Goal: Task Accomplishment & Management: Use online tool/utility

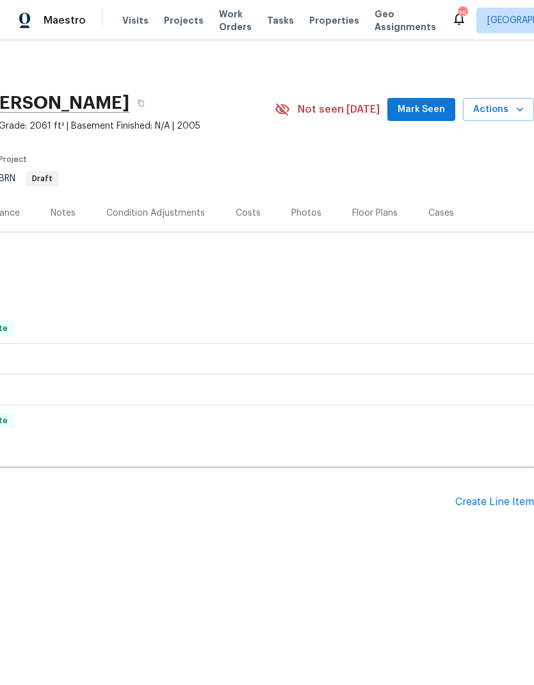
click at [473, 499] on div "Create Line Item" at bounding box center [495, 503] width 79 height 12
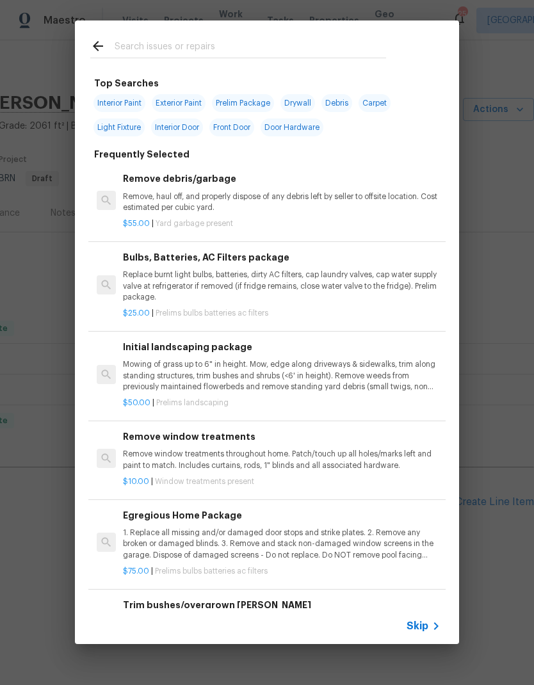
click at [181, 99] on span "Exterior Paint" at bounding box center [179, 103] width 54 height 18
type input "Exterior Paint"
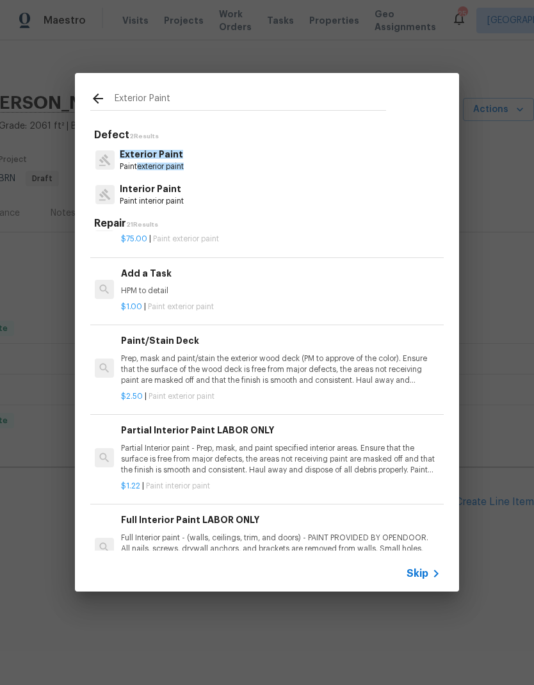
scroll to position [290, 2]
click at [134, 286] on p "HPM to detail" at bounding box center [280, 291] width 318 height 11
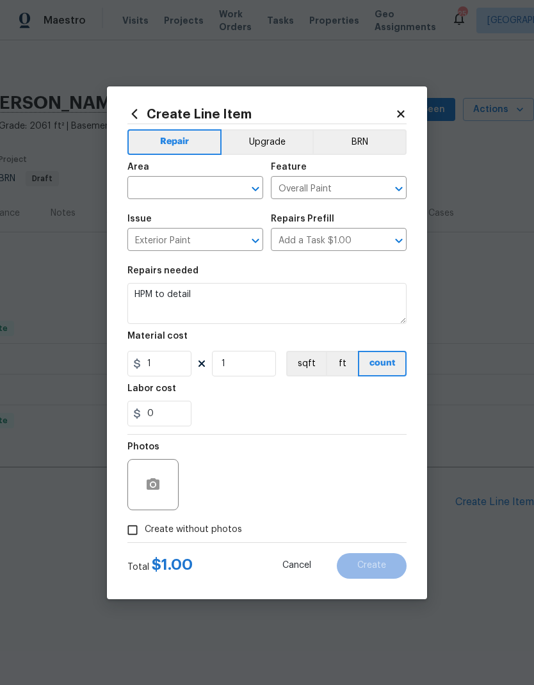
click at [134, 283] on div "Repairs needed" at bounding box center [266, 275] width 279 height 17
click at [164, 197] on input "text" at bounding box center [177, 189] width 100 height 20
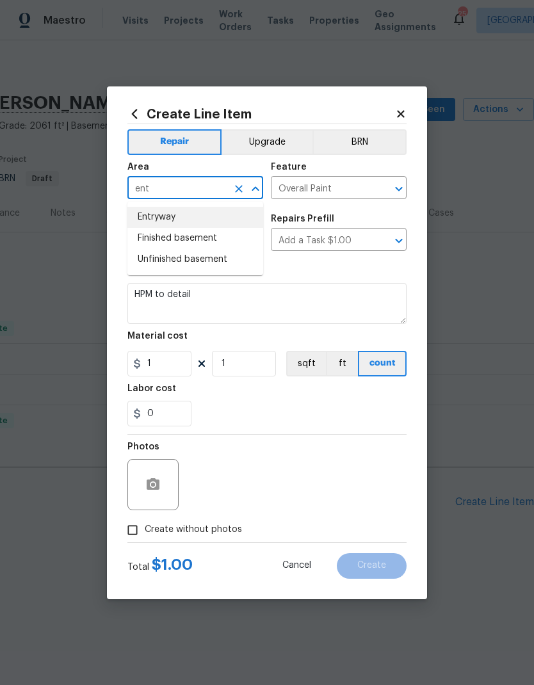
click at [161, 223] on li "Entryway" at bounding box center [195, 217] width 136 height 21
type input "Entryway"
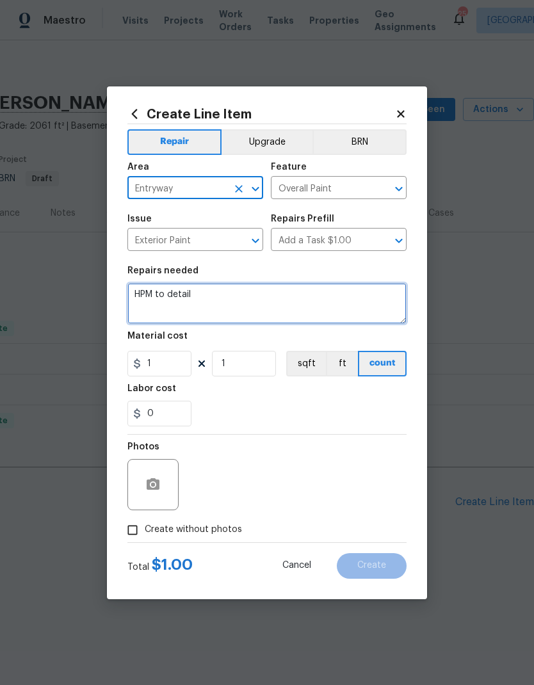
click at [135, 302] on textarea "HPM to detail" at bounding box center [266, 303] width 279 height 41
click at [135, 294] on textarea "HPM to detail" at bounding box center [266, 303] width 279 height 41
click at [139, 292] on textarea "HPM to detail" at bounding box center [266, 303] width 279 height 41
click at [139, 291] on textarea "HPM to detail" at bounding box center [266, 303] width 279 height 41
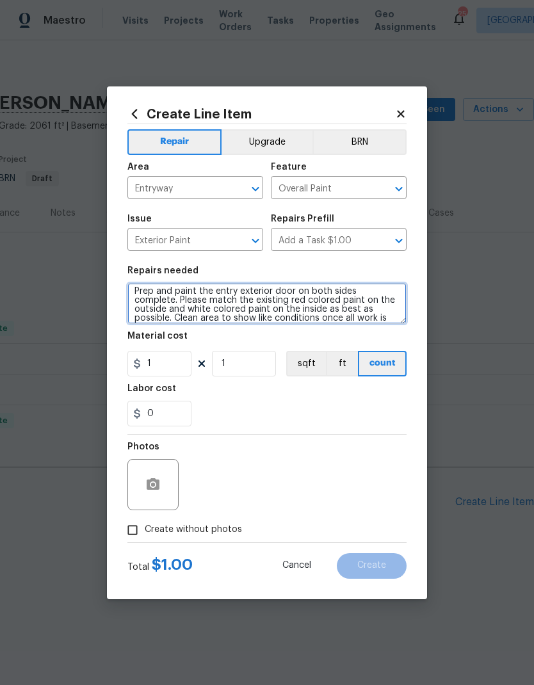
scroll to position [3, 0]
type textarea "Prep and paint the entry exterior door on both sides complete. Please match the…"
click at [233, 405] on div "0" at bounding box center [266, 414] width 279 height 26
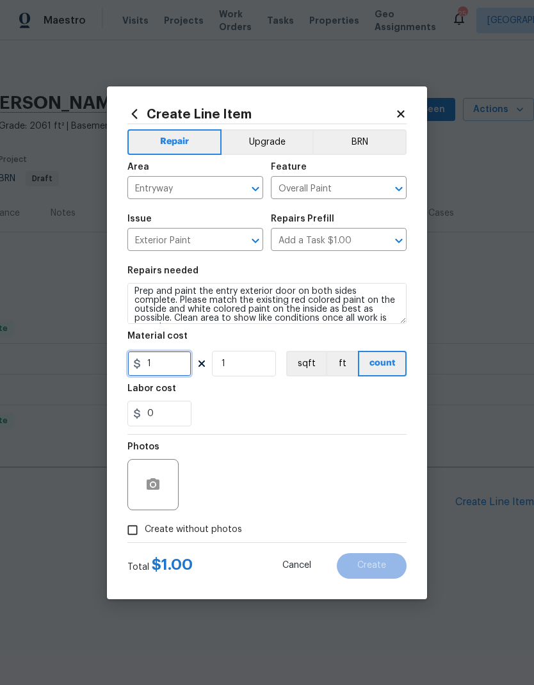
click at [173, 367] on input "1" at bounding box center [159, 364] width 64 height 26
type input "250"
click at [277, 409] on div "0" at bounding box center [266, 414] width 279 height 26
click at [145, 507] on div at bounding box center [152, 484] width 51 height 51
click at [158, 484] on icon "button" at bounding box center [153, 485] width 13 height 12
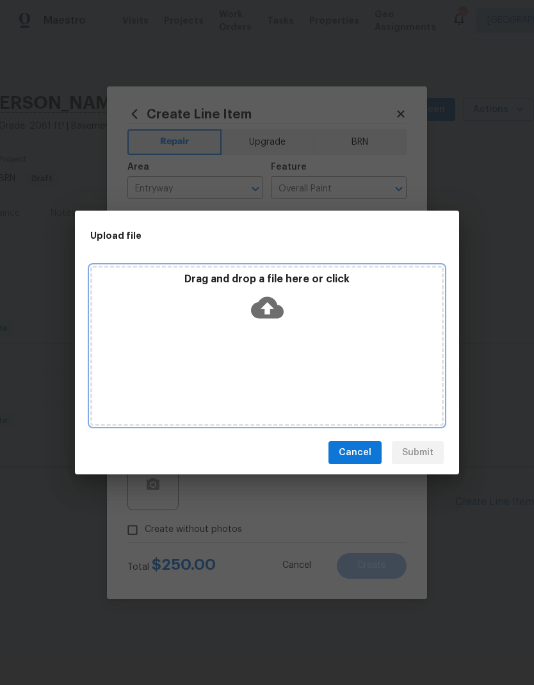
click at [265, 304] on icon at bounding box center [267, 308] width 33 height 22
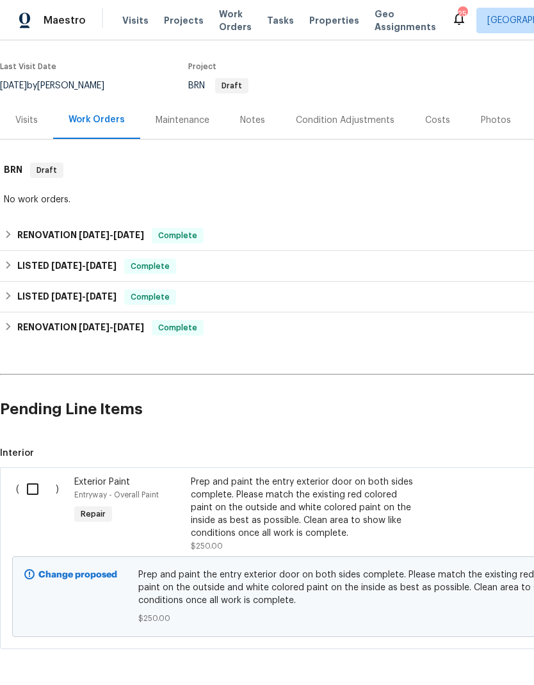
scroll to position [93, 0]
click at [32, 492] on input "checkbox" at bounding box center [37, 489] width 37 height 27
checkbox input "true"
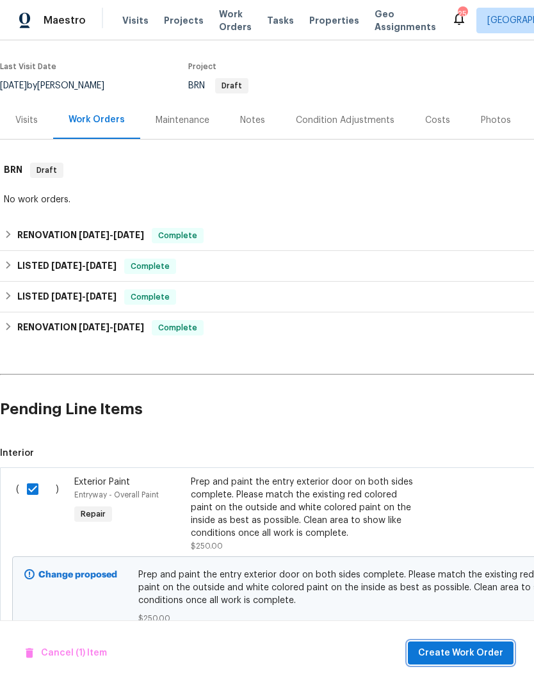
click at [461, 655] on span "Create Work Order" at bounding box center [460, 654] width 85 height 16
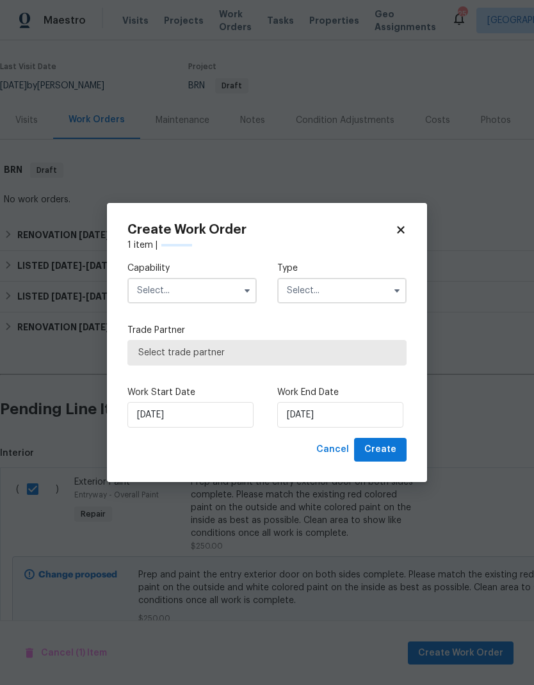
click at [181, 287] on input "text" at bounding box center [191, 291] width 129 height 26
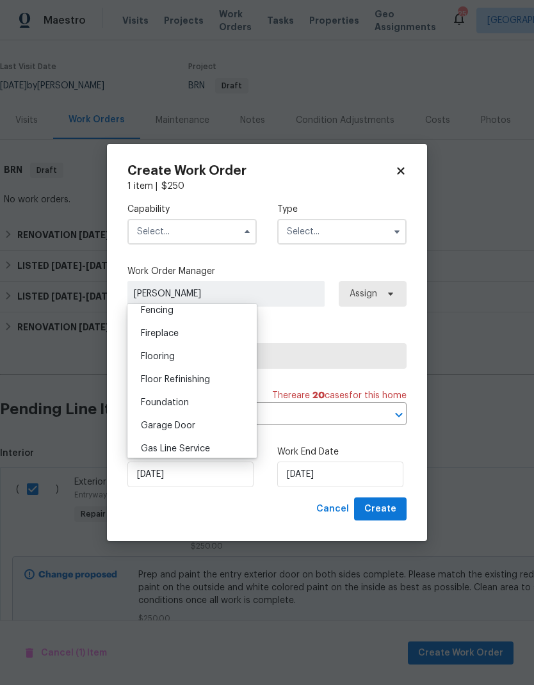
scroll to position [546, 0]
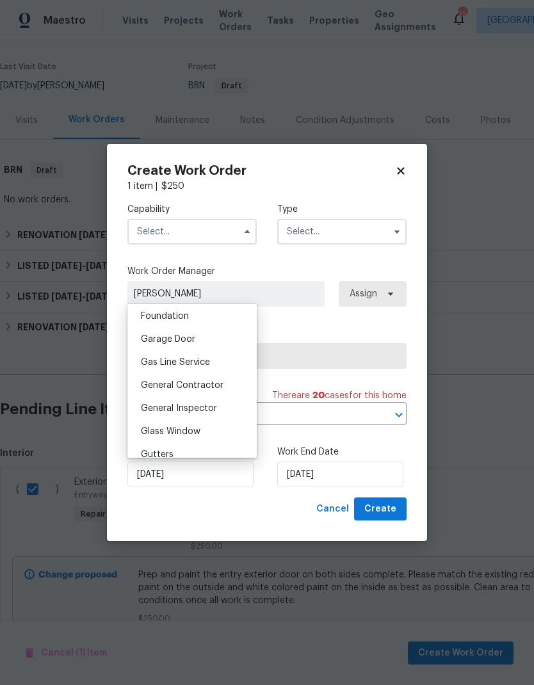
click at [160, 389] on span "General Contractor" at bounding box center [182, 385] width 83 height 9
type input "General Contractor"
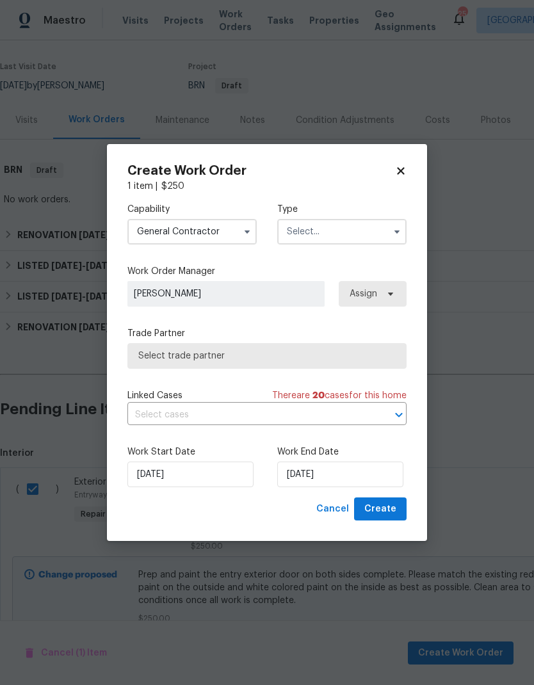
click at [318, 226] on input "text" at bounding box center [341, 232] width 129 height 26
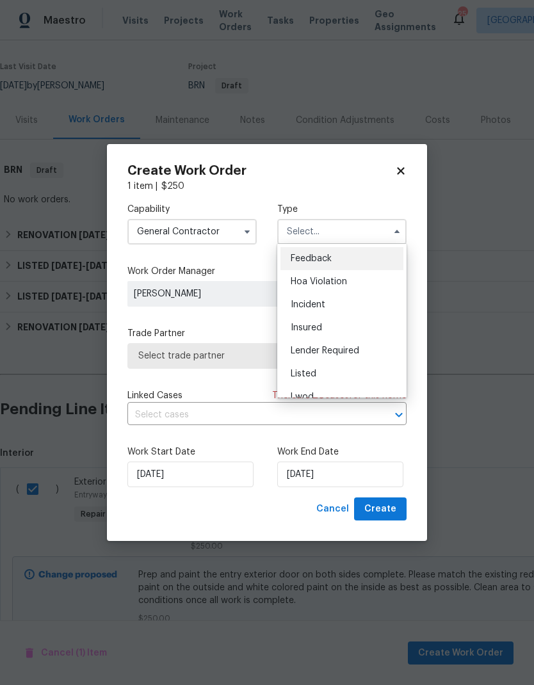
click at [299, 371] on span "Listed" at bounding box center [304, 374] width 26 height 9
type input "Listed"
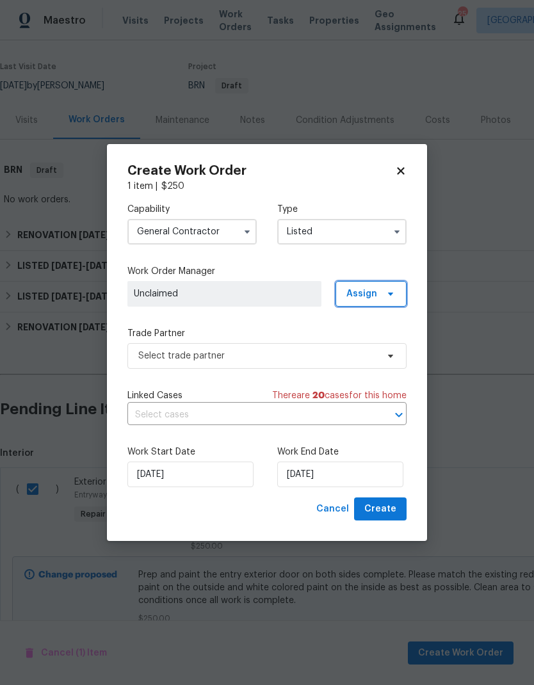
click at [367, 289] on span "Assign" at bounding box center [362, 294] width 31 height 13
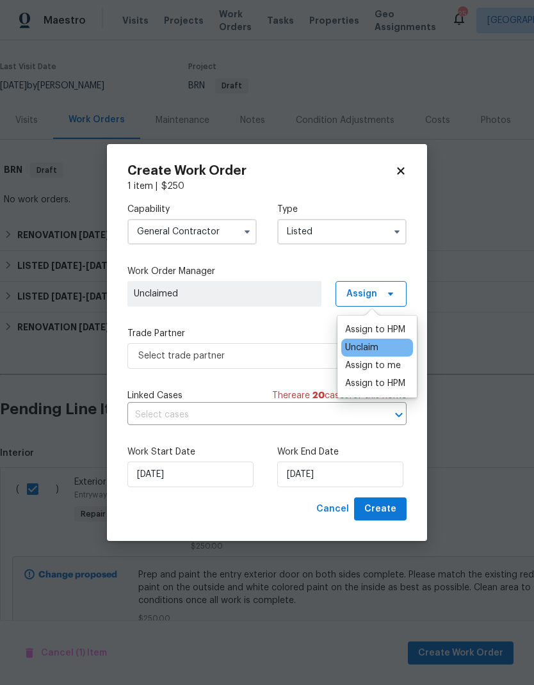
click at [369, 386] on div "Assign to HPM" at bounding box center [375, 383] width 60 height 13
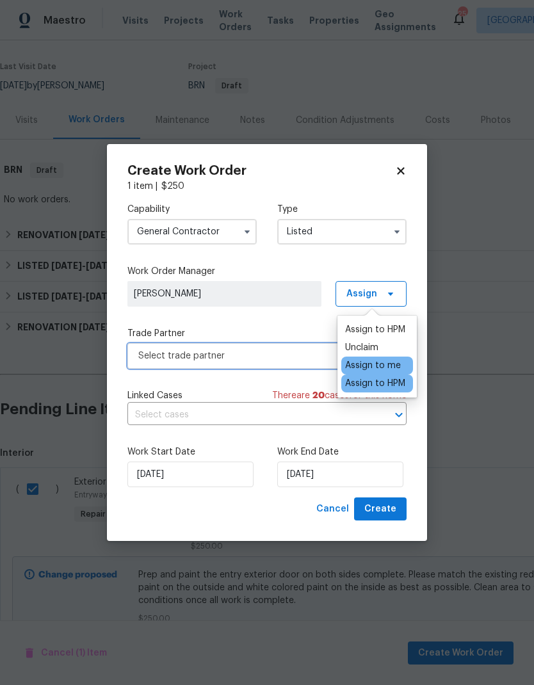
click at [157, 352] on span "Select trade partner" at bounding box center [257, 356] width 239 height 13
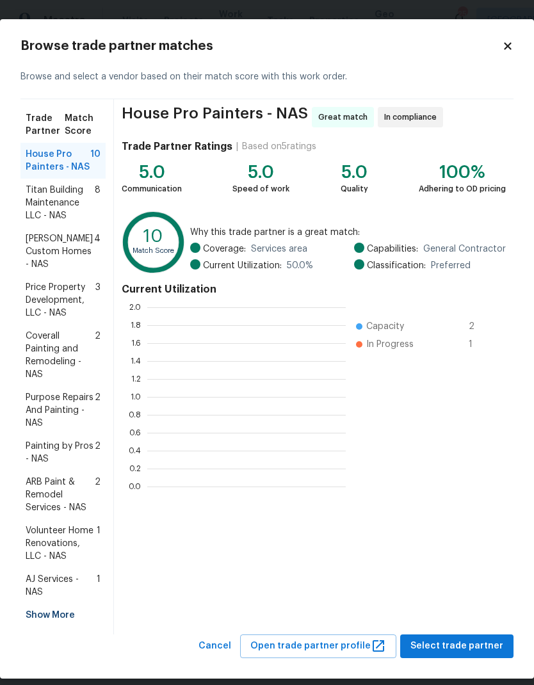
scroll to position [179, 199]
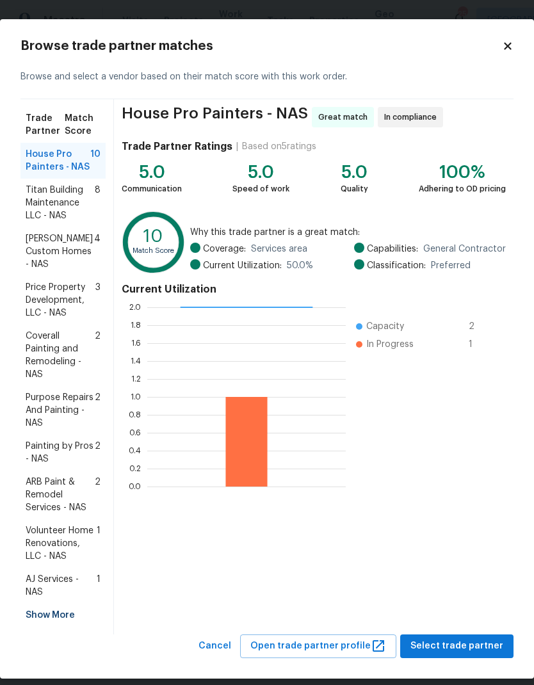
click at [43, 440] on span "Painting by Pros - NAS" at bounding box center [60, 453] width 69 height 26
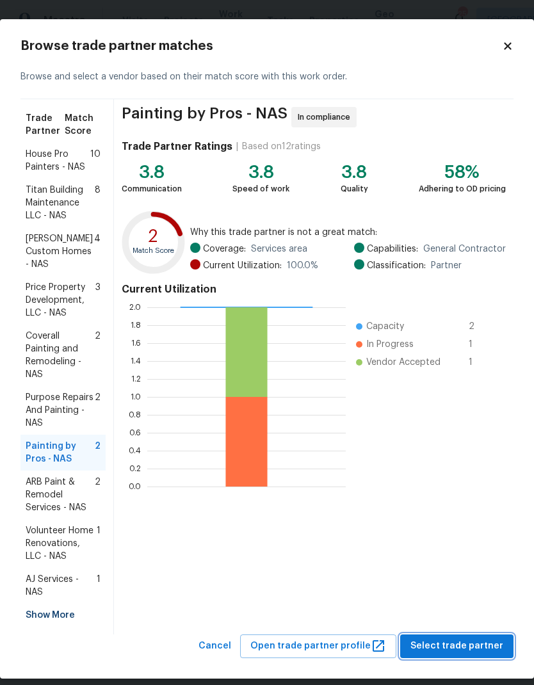
click at [434, 639] on span "Select trade partner" at bounding box center [457, 647] width 93 height 16
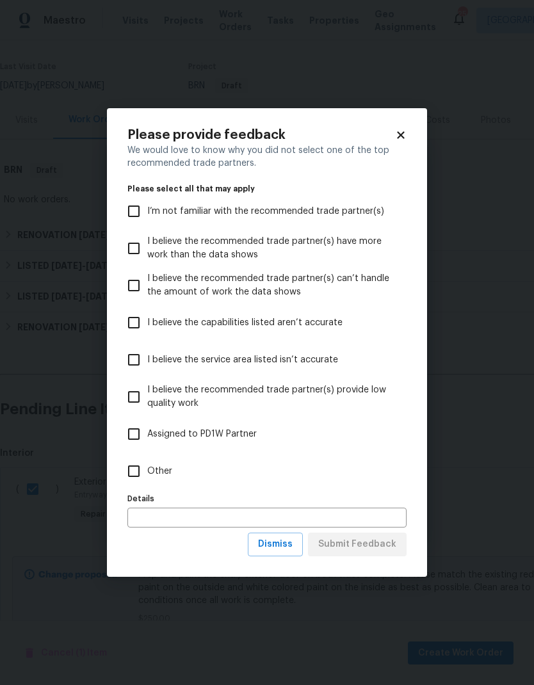
click at [120, 469] on input "Other" at bounding box center [133, 471] width 27 height 27
checkbox input "true"
click at [353, 546] on span "Submit Feedback" at bounding box center [357, 545] width 78 height 16
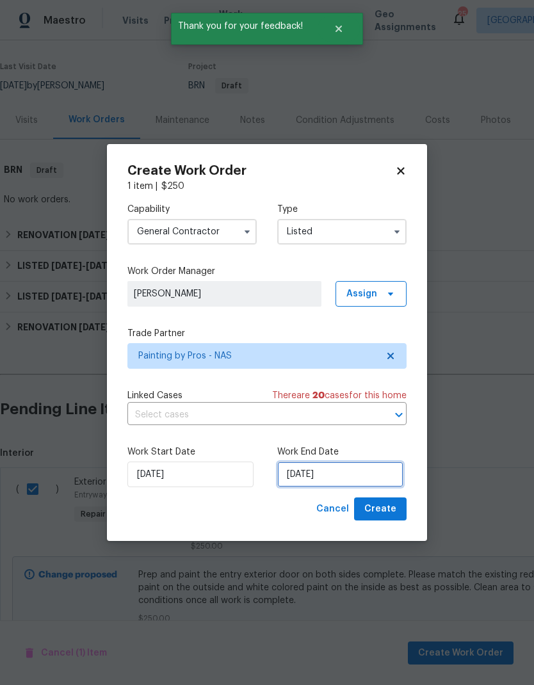
click at [306, 479] on input "10/9/2025" at bounding box center [340, 475] width 126 height 26
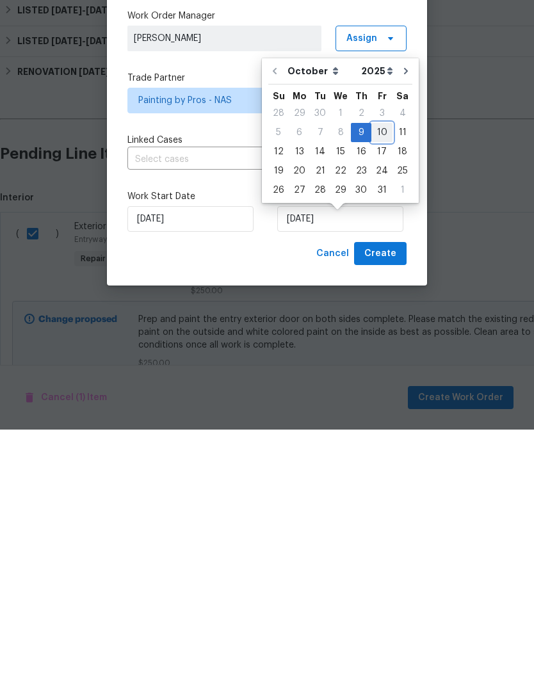
click at [374, 379] on div "10" at bounding box center [382, 388] width 21 height 18
type input "[DATE]"
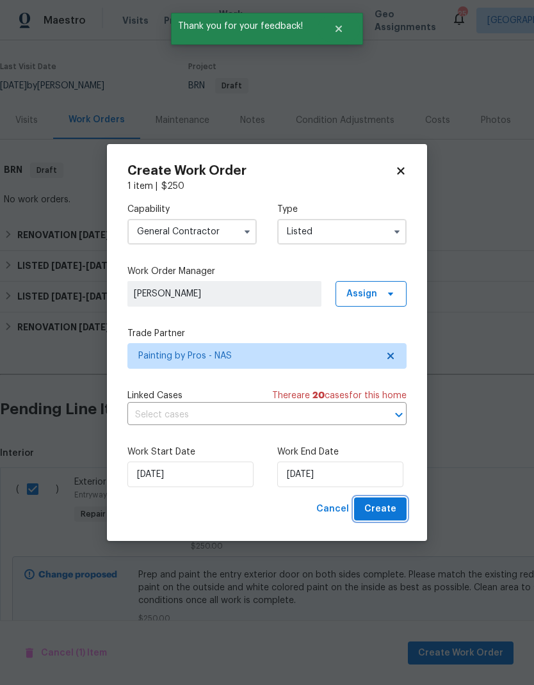
click at [372, 507] on span "Create" at bounding box center [381, 510] width 32 height 16
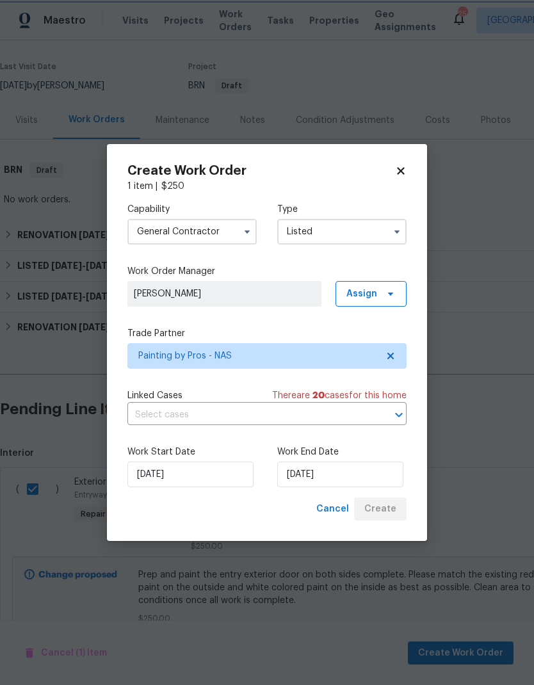
checkbox input "false"
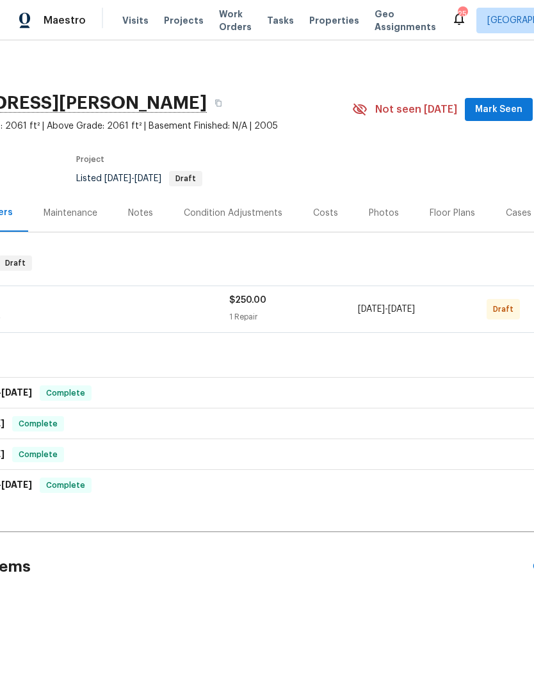
scroll to position [0, 160]
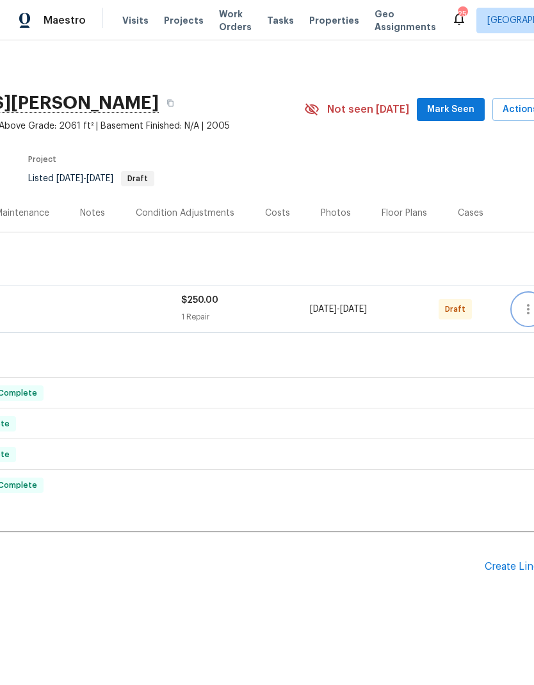
click at [521, 308] on button "button" at bounding box center [528, 309] width 31 height 31
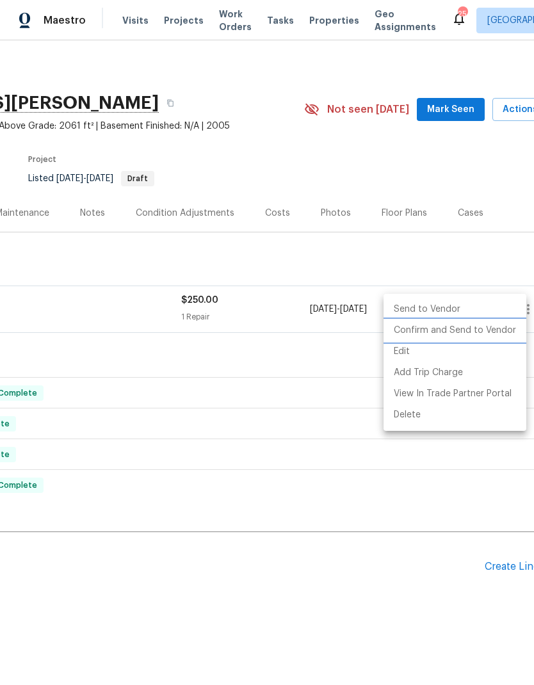
click at [423, 331] on li "Confirm and Send to Vendor" at bounding box center [455, 330] width 143 height 21
click at [208, 372] on div at bounding box center [267, 342] width 534 height 685
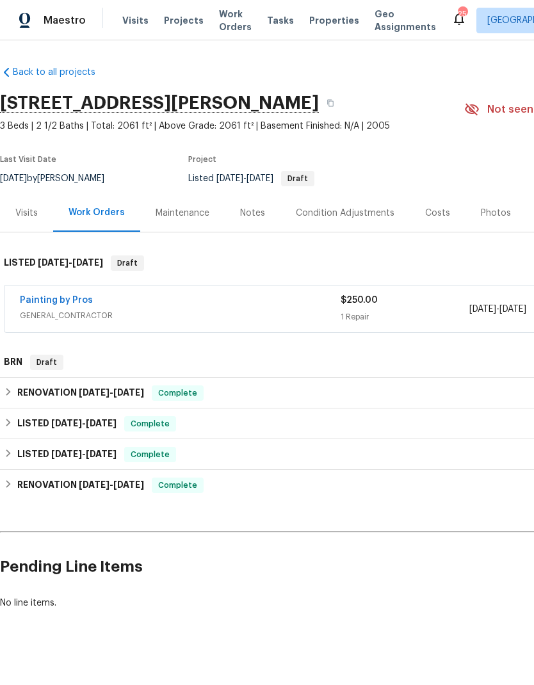
scroll to position [0, 0]
click at [46, 300] on link "Painting by Pros" at bounding box center [56, 300] width 73 height 9
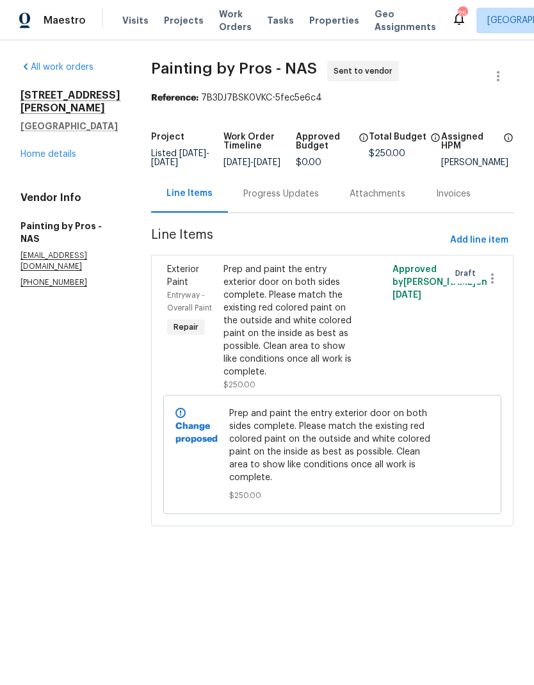
click at [295, 195] on div "Progress Updates" at bounding box center [281, 194] width 106 height 38
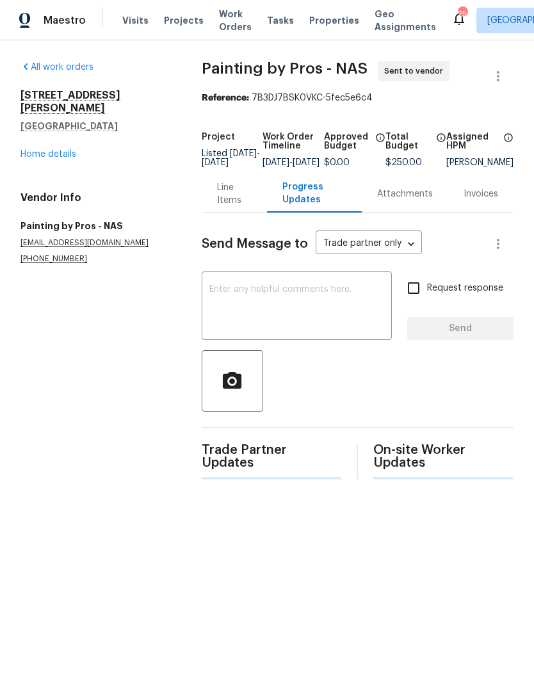
click at [232, 311] on textarea at bounding box center [296, 307] width 175 height 45
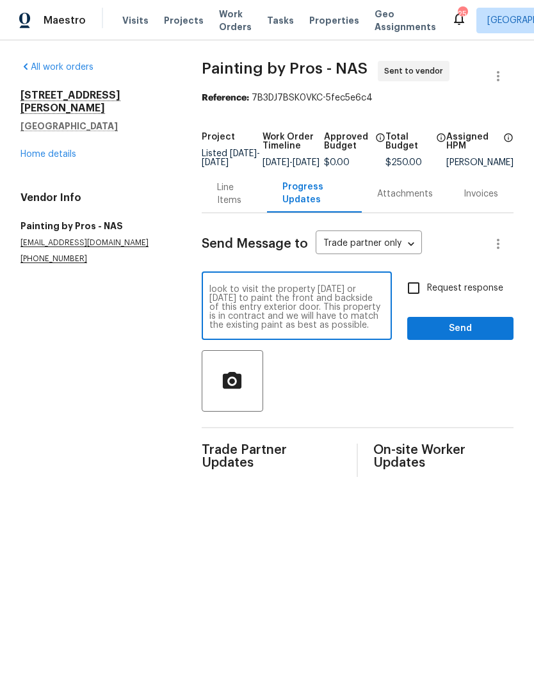
scroll to position [18, 0]
type textarea "Good morning. Thanks again for taking on this work order. As discussed please l…"
click at [424, 381] on div at bounding box center [358, 381] width 312 height 62
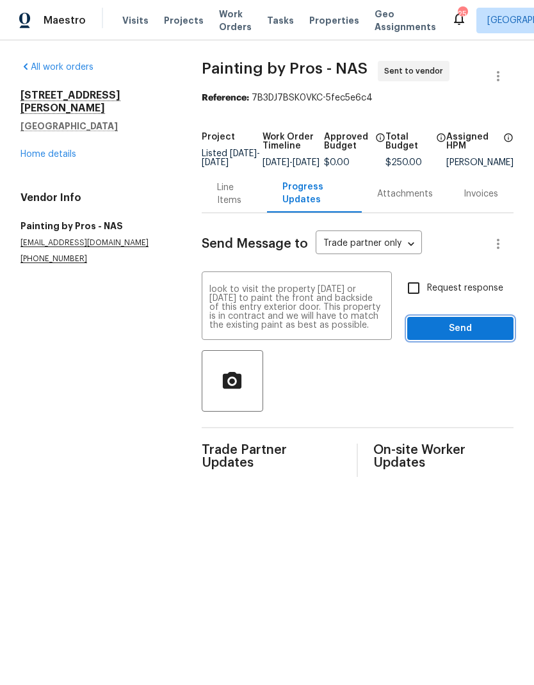
click at [439, 337] on span "Send" at bounding box center [461, 329] width 86 height 16
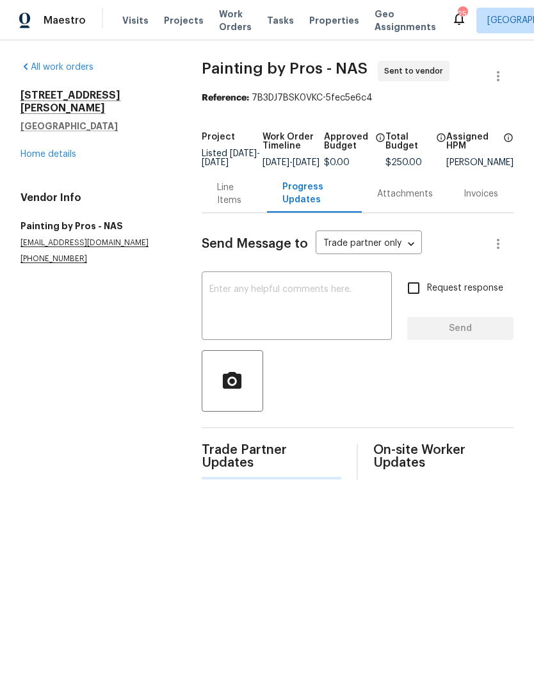
scroll to position [0, 0]
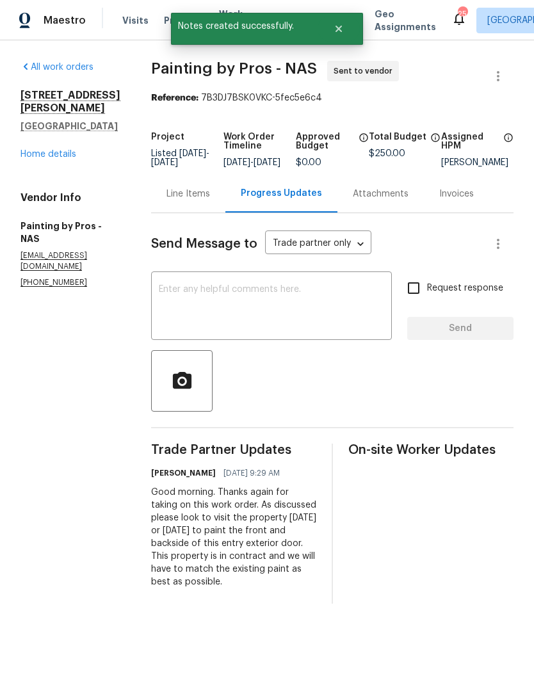
click at [203, 197] on div "Line Items" at bounding box center [189, 194] width 44 height 13
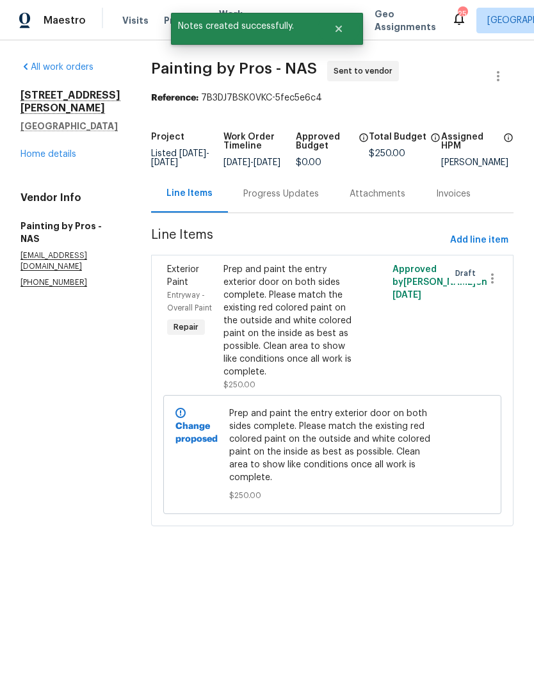
click at [283, 304] on div "Prep and paint the entry exterior door on both sides complete. Please match the…" at bounding box center [290, 320] width 133 height 115
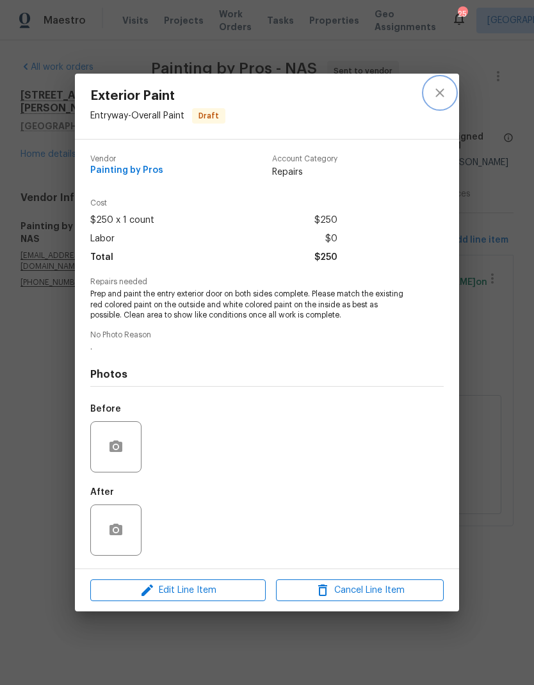
click at [445, 101] on button "close" at bounding box center [440, 93] width 31 height 31
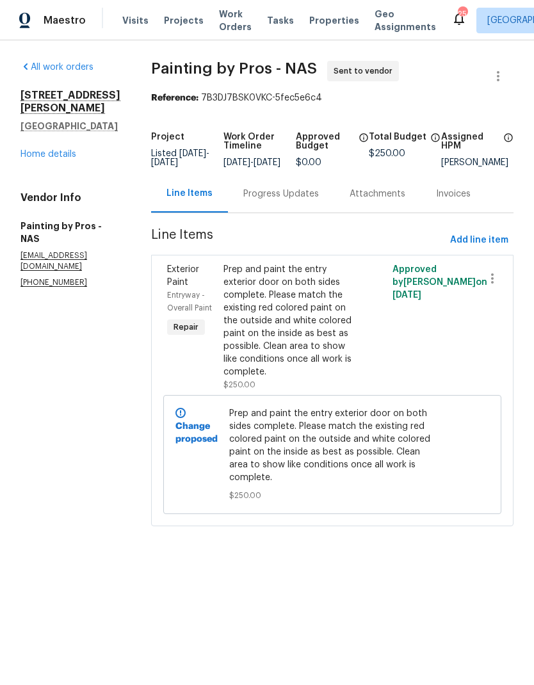
click at [222, 17] on span "Work Orders" at bounding box center [235, 21] width 33 height 26
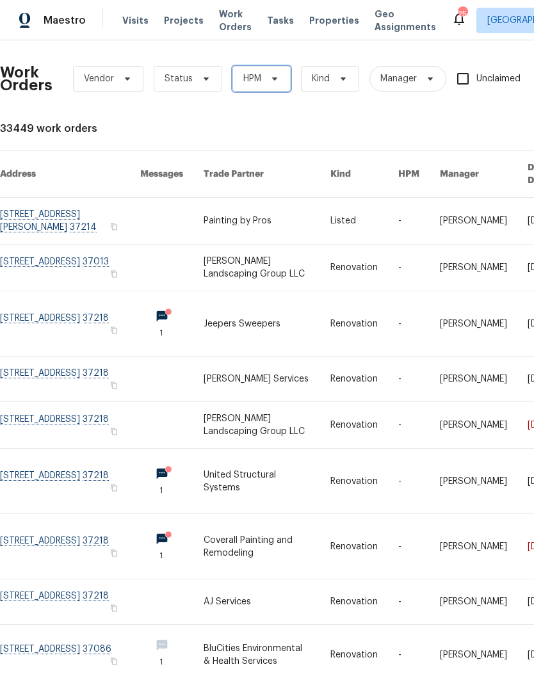
click at [262, 72] on span "HPM" at bounding box center [262, 79] width 58 height 26
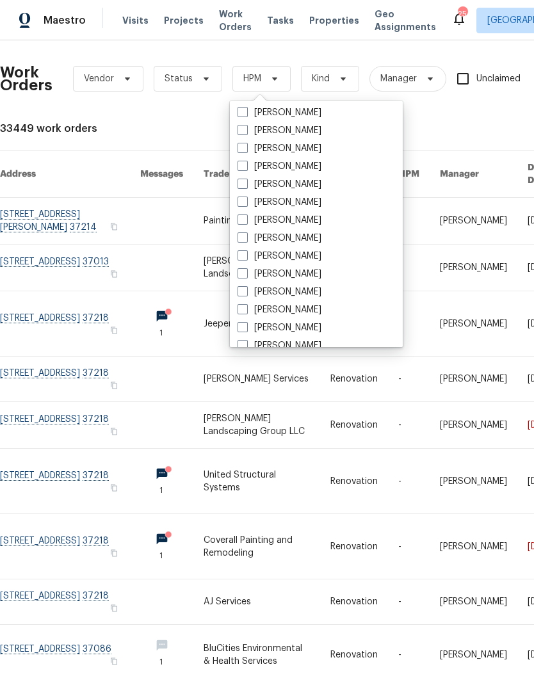
scroll to position [103, 0]
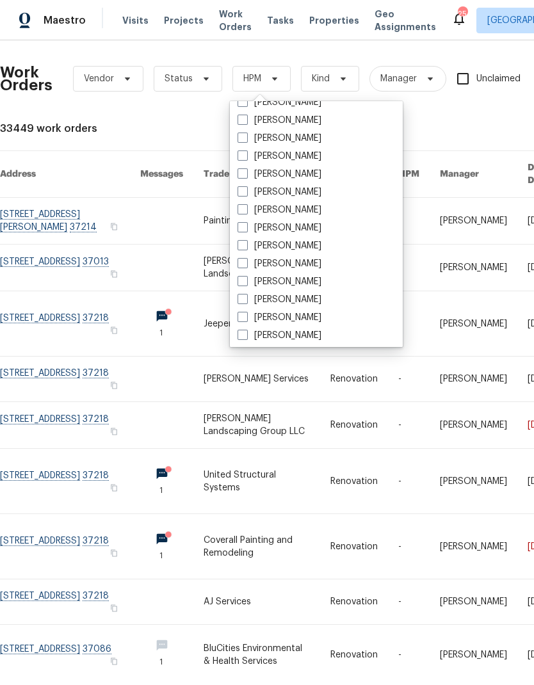
click at [247, 263] on span at bounding box center [243, 263] width 10 height 10
click at [246, 263] on input "[PERSON_NAME]" at bounding box center [242, 262] width 8 height 8
checkbox input "true"
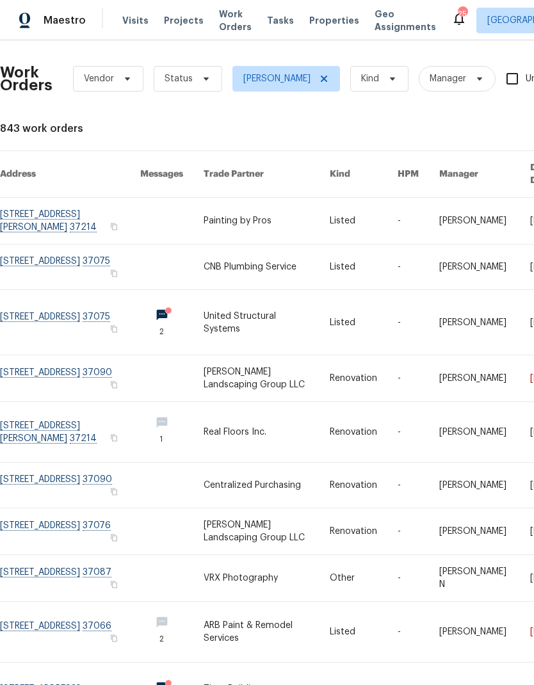
click at [249, 306] on link at bounding box center [267, 322] width 126 height 65
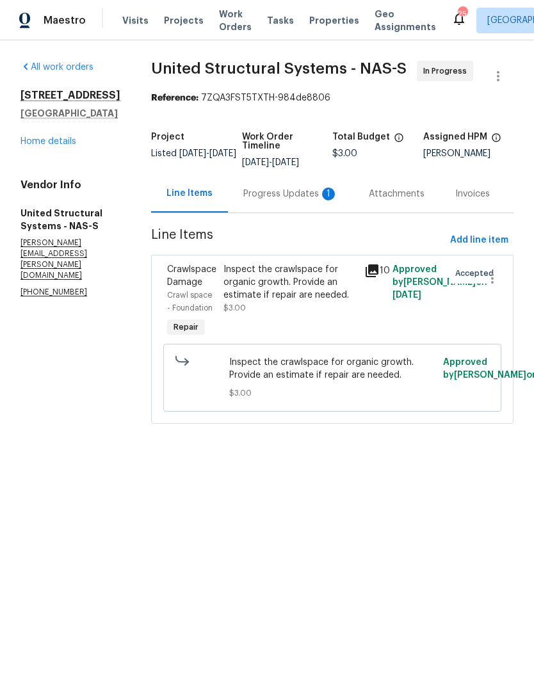
click at [245, 286] on div "Inspect the crawlspace for organic growth. Provide an estimate if repair are ne…" at bounding box center [290, 282] width 133 height 38
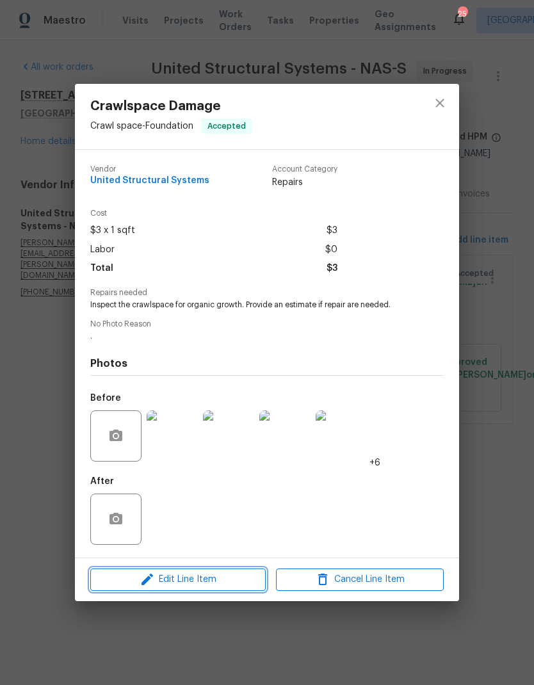
click at [143, 579] on icon "button" at bounding box center [147, 579] width 15 height 15
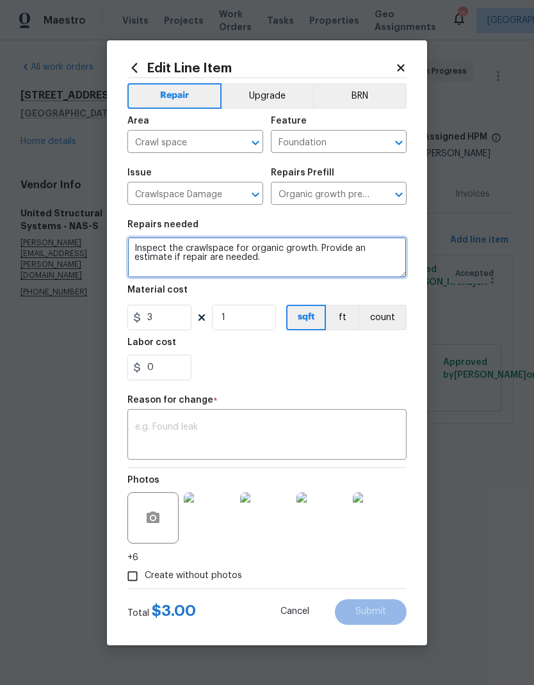
click at [139, 248] on textarea "Inspect the crawlspace for organic growth. Provide an estimate if repair are ne…" at bounding box center [266, 257] width 279 height 41
click at [138, 247] on textarea "Inspect the crawlspace for organic growth. Provide an estimate if repair are ne…" at bounding box center [266, 257] width 279 height 41
click at [144, 249] on textarea "Inspect the crawlspace for organic growth. Provide an estimate if repair are ne…" at bounding box center [266, 257] width 279 height 41
click at [162, 250] on textarea at bounding box center [266, 257] width 279 height 41
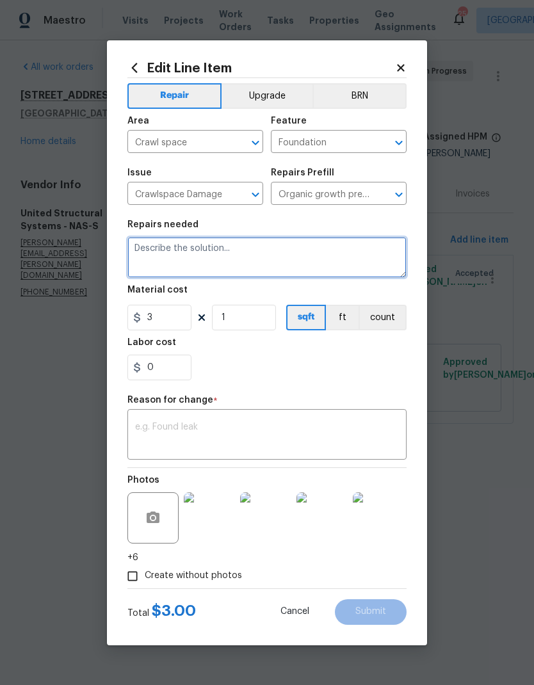
click at [147, 250] on textarea at bounding box center [266, 257] width 279 height 41
paste textarea "Lore’i dolo sita consectetur adip-eli-sedd eius tempo incididun utla: ⸻ Etdolor…"
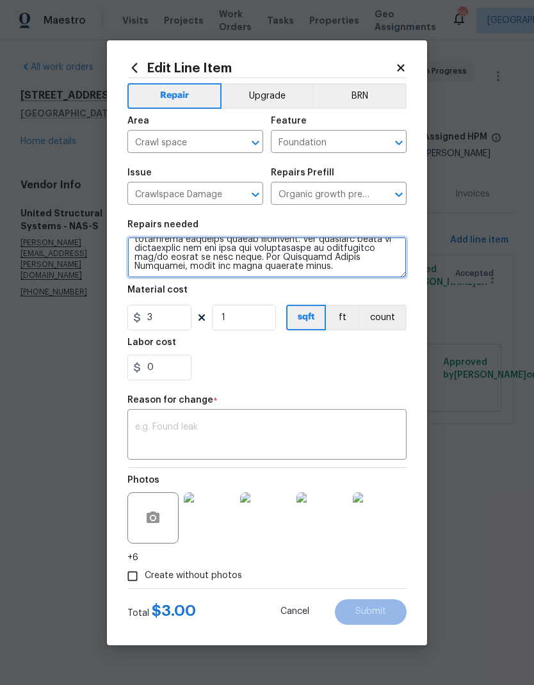
type textarea "Lore’i dolo sita consectetur adip-eli-sedd eius tempo incididun utla: ⸻ Etdolor…"
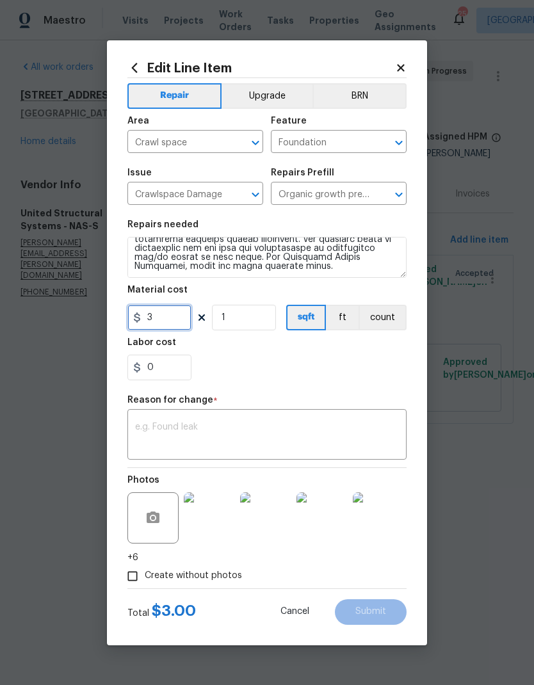
click at [173, 317] on input "3" at bounding box center [159, 318] width 64 height 26
type input "2898.91"
click at [234, 368] on div "0" at bounding box center [266, 368] width 279 height 26
click at [165, 431] on textarea at bounding box center [267, 436] width 264 height 27
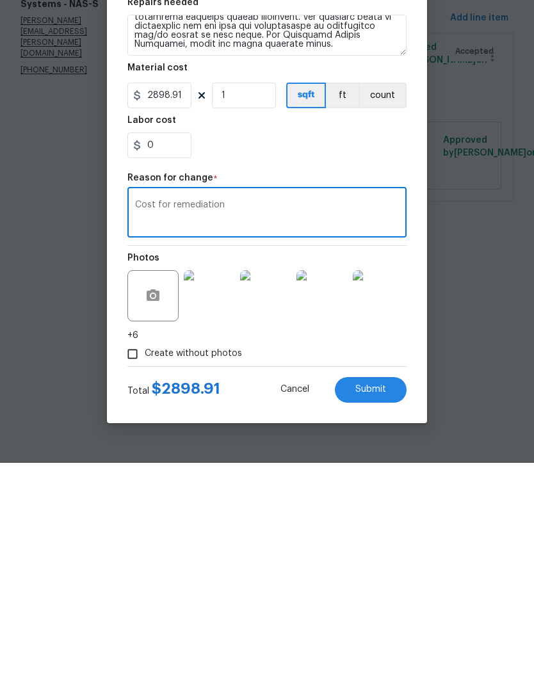
type textarea "Cost for remediation"
click at [366, 607] on span "Submit" at bounding box center [371, 612] width 31 height 10
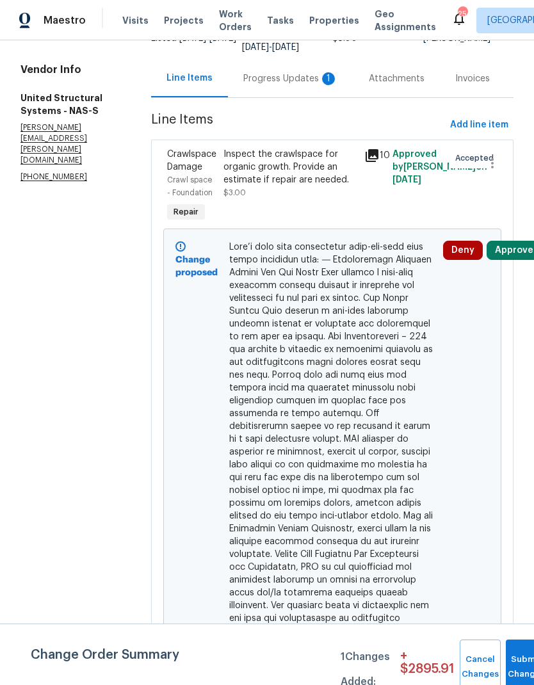
scroll to position [115, 0]
click at [241, 173] on div "Inspect the crawlspace for organic growth. Provide an estimate if repair are ne…" at bounding box center [290, 168] width 133 height 38
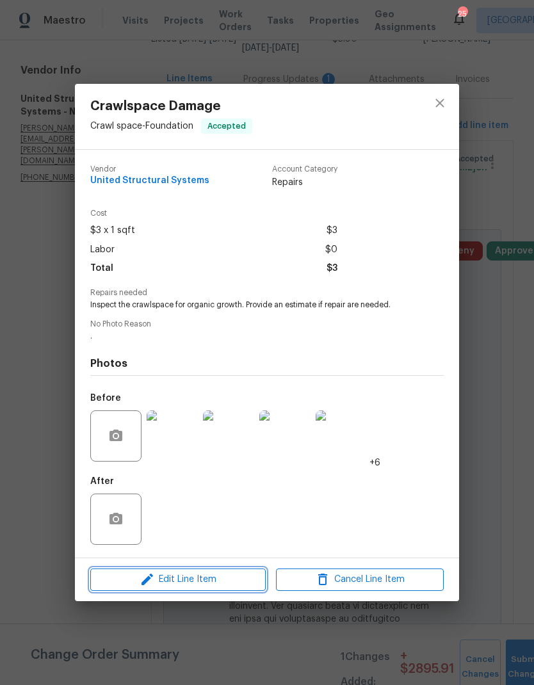
click at [141, 578] on icon "button" at bounding box center [147, 579] width 15 height 15
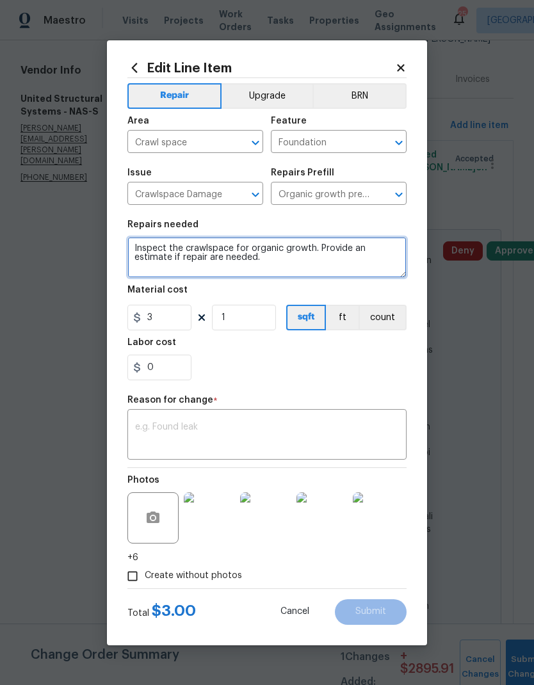
click at [147, 245] on textarea "Inspect the crawlspace for organic growth. Provide an estimate if repair are ne…" at bounding box center [266, 257] width 279 height 41
click at [153, 249] on textarea "Inspect the crawlspace for organic growth. Provide an estimate if repair are ne…" at bounding box center [266, 257] width 279 height 41
click at [163, 255] on textarea at bounding box center [266, 257] width 279 height 41
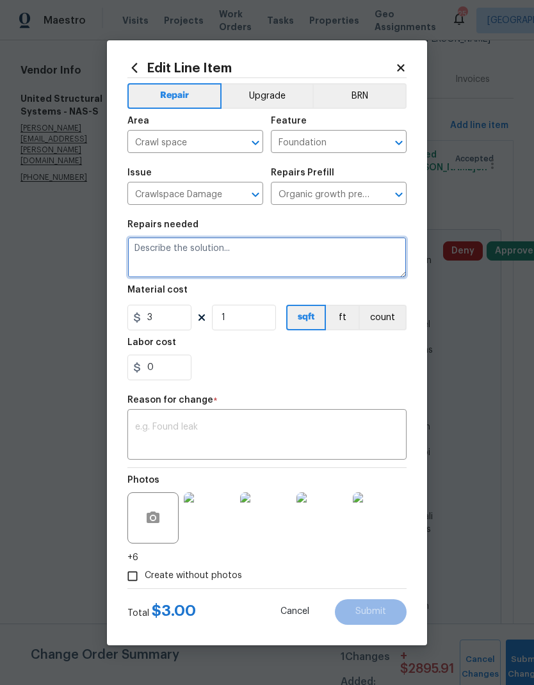
click at [144, 252] on textarea at bounding box center [266, 257] width 279 height 41
paste textarea "Lore’i dolo sita consectetur adip-eli-sedd eius tempo incididun utla: ⸻ Etdolor…"
click at [144, 250] on textarea at bounding box center [266, 257] width 279 height 41
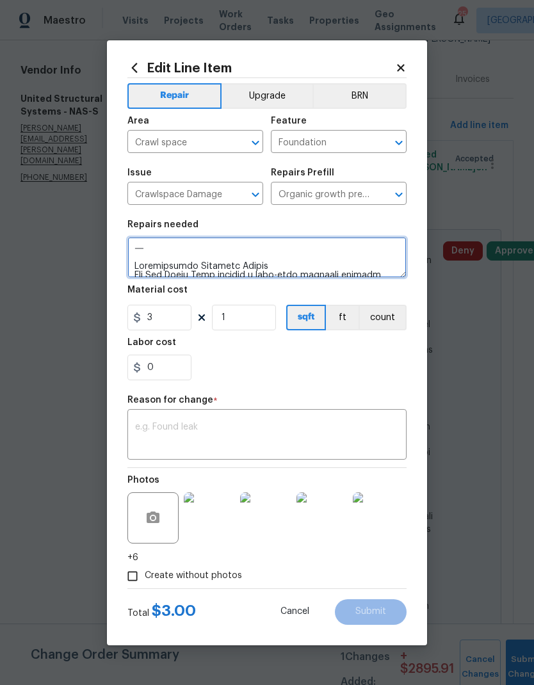
click at [136, 276] on textarea at bounding box center [266, 257] width 279 height 41
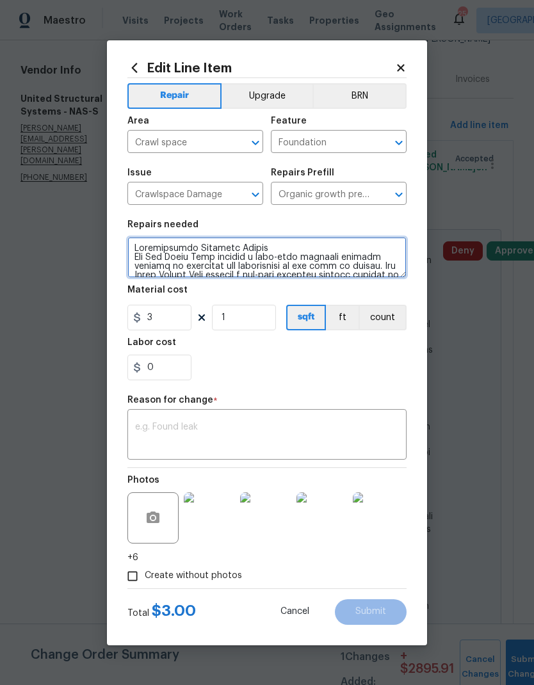
type textarea "Loremipsumdo Sitametc Adipis Eli Sed Doeiu Temp incidid u labo-etdo magnaali en…"
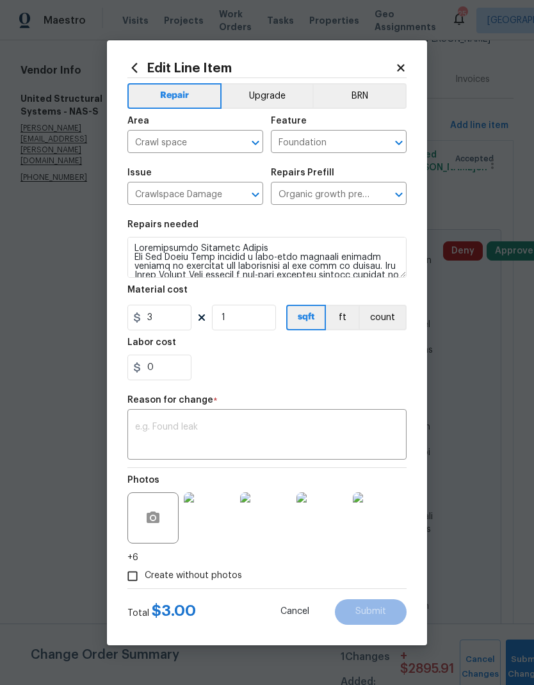
click at [249, 358] on div "0" at bounding box center [266, 368] width 279 height 26
click at [174, 321] on input "3" at bounding box center [159, 318] width 64 height 26
type input "2898.91"
click at [177, 417] on div "x ​" at bounding box center [266, 436] width 279 height 47
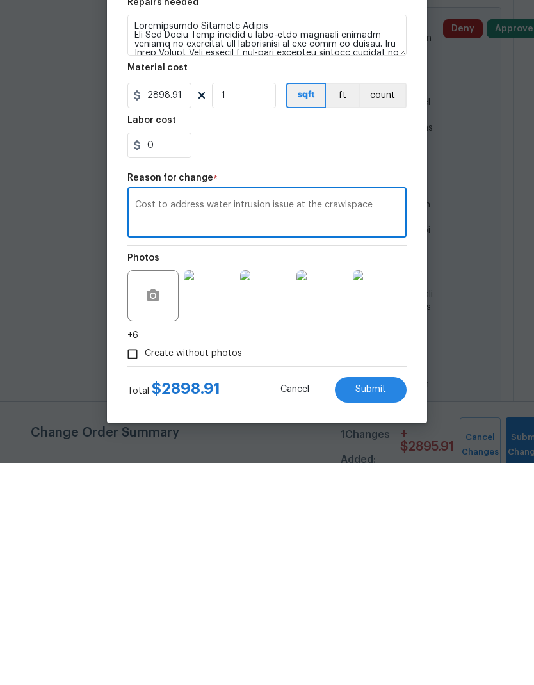
type textarea "Cost to address water intrusion issue at the crawlspace"
click at [368, 607] on span "Submit" at bounding box center [371, 612] width 31 height 10
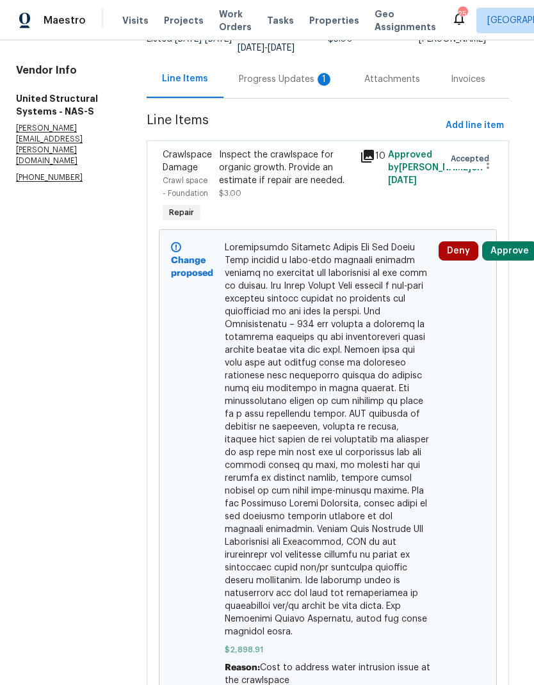
scroll to position [51, 0]
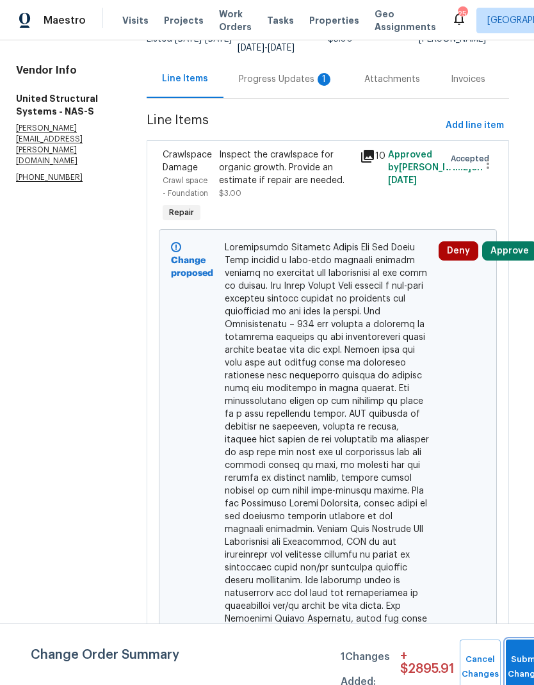
click at [516, 661] on button "Submit Changes" at bounding box center [526, 667] width 41 height 55
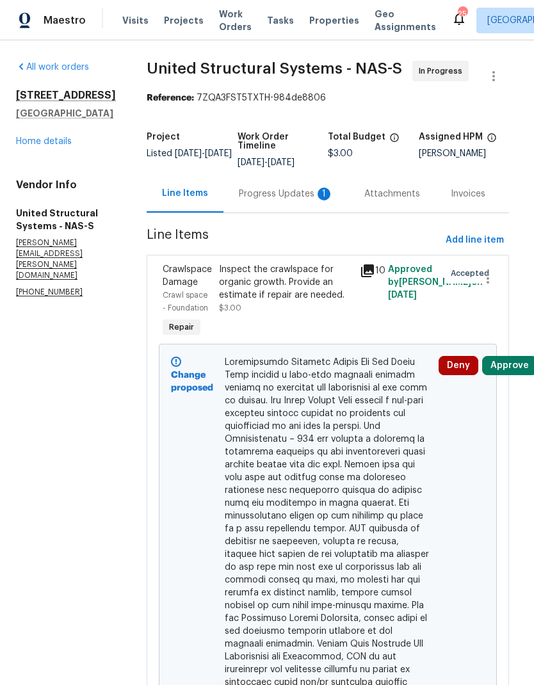
scroll to position [0, 4]
click at [261, 175] on div "Progress Updates 1" at bounding box center [287, 194] width 126 height 38
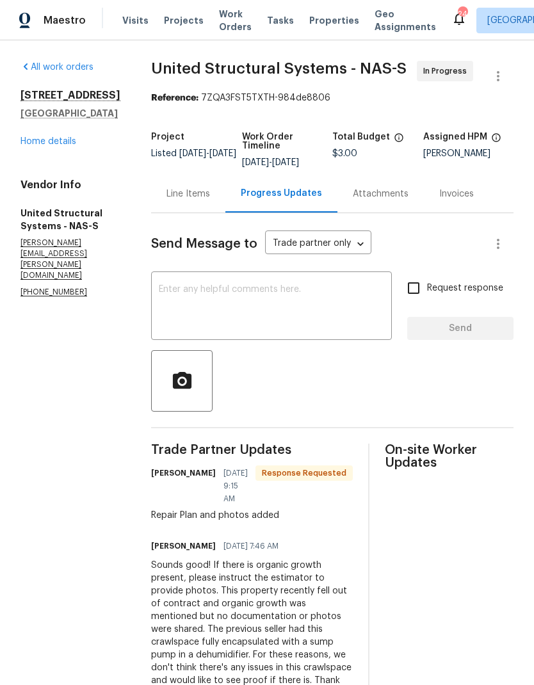
click at [179, 196] on div "Line Items" at bounding box center [189, 194] width 44 height 13
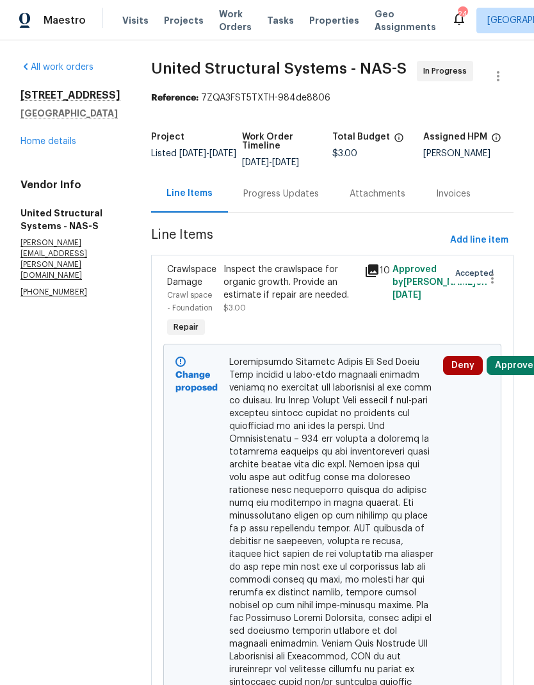
click at [513, 371] on button "Approve" at bounding box center [514, 365] width 55 height 19
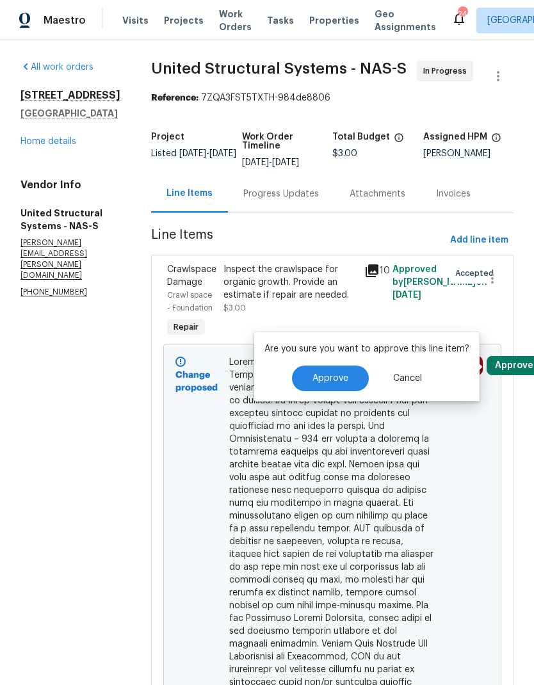
click at [321, 377] on span "Approve" at bounding box center [331, 379] width 36 height 10
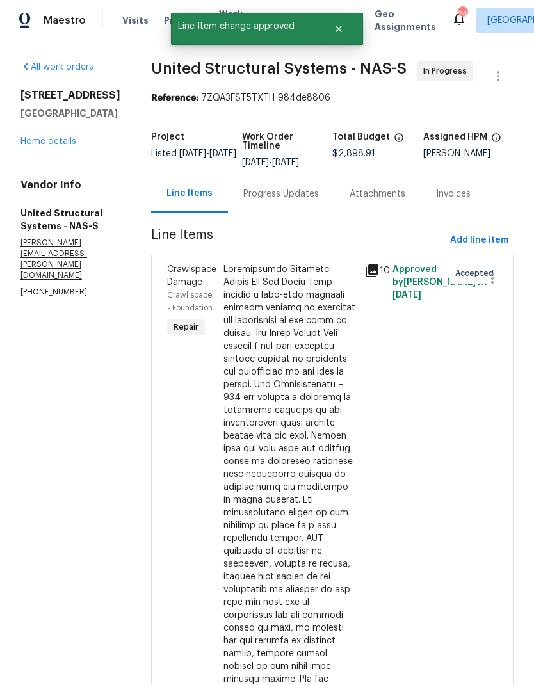
click at [270, 193] on div "Progress Updates" at bounding box center [281, 194] width 76 height 13
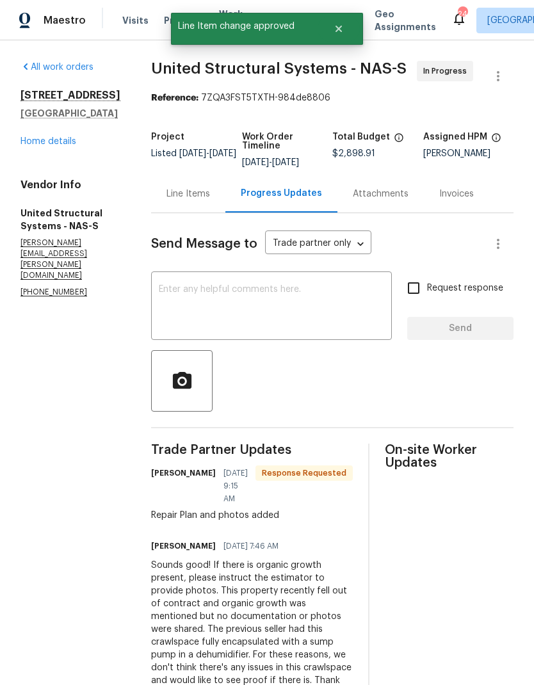
click at [248, 318] on textarea at bounding box center [272, 307] width 226 height 45
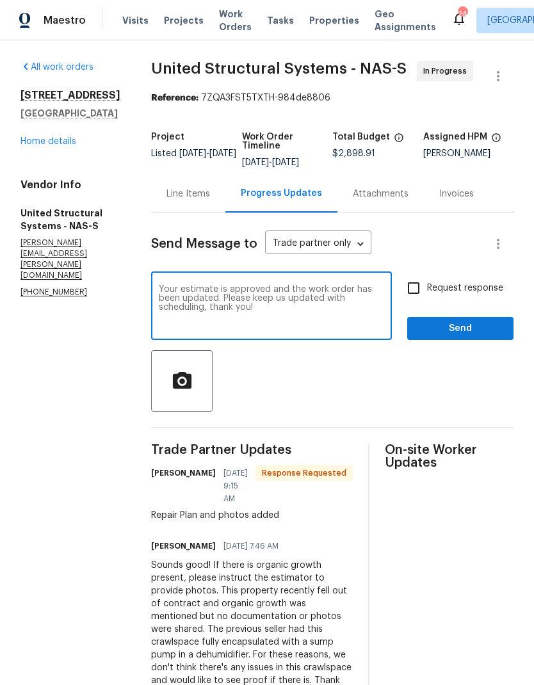
type textarea "Your estimate is approved and the work order has been updated. Please keep us u…"
click at [417, 295] on input "Request response" at bounding box center [413, 288] width 27 height 27
checkbox input "true"
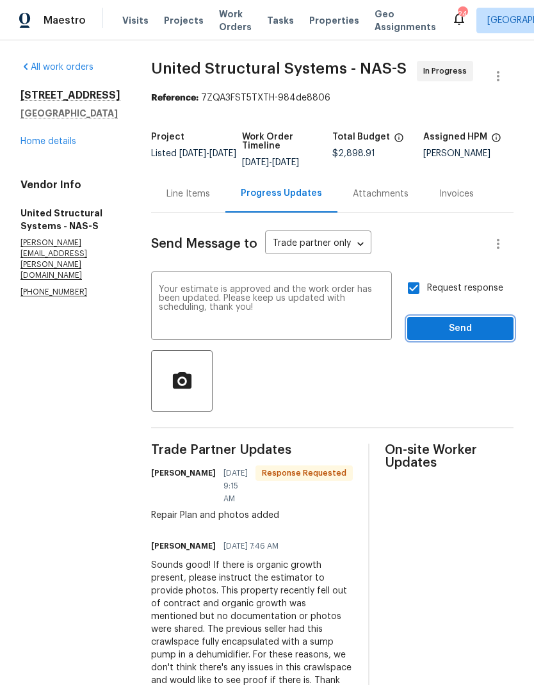
click at [423, 327] on span "Send" at bounding box center [461, 329] width 86 height 16
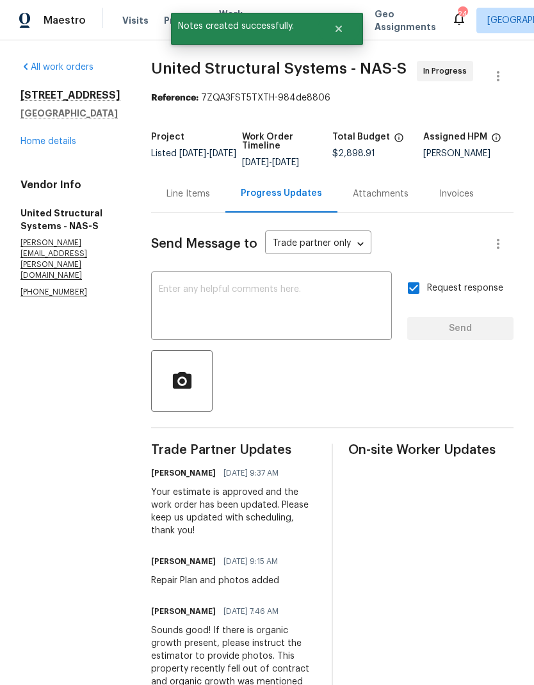
click at [45, 146] on link "Home details" at bounding box center [49, 141] width 56 height 9
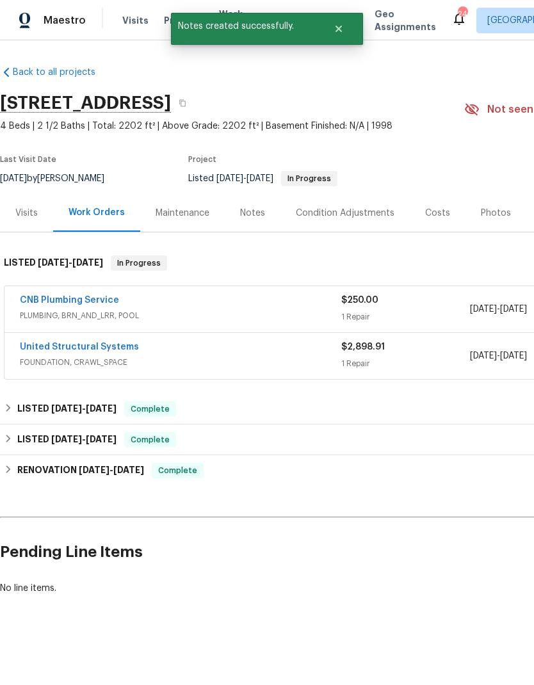
click at [81, 298] on link "CNB Plumbing Service" at bounding box center [69, 300] width 99 height 9
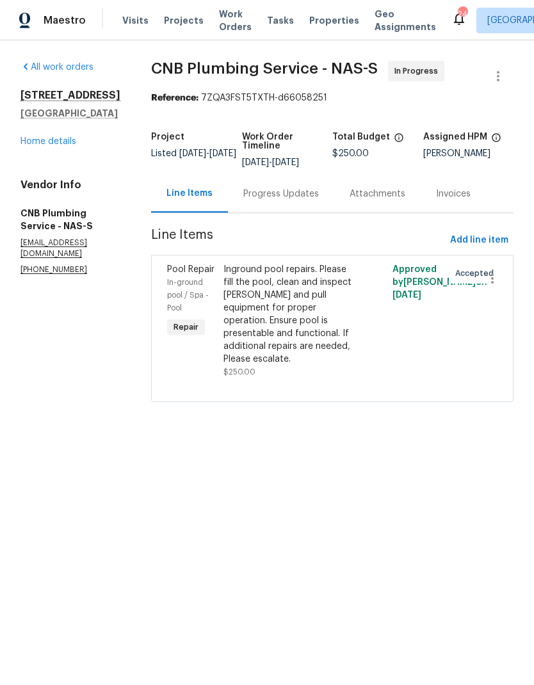
click at [289, 201] on div "Progress Updates" at bounding box center [281, 194] width 76 height 13
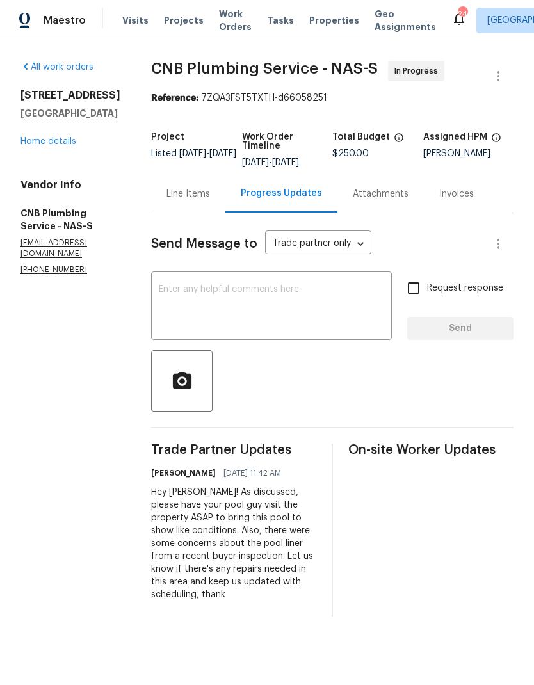
click at [223, 320] on textarea at bounding box center [272, 307] width 226 height 45
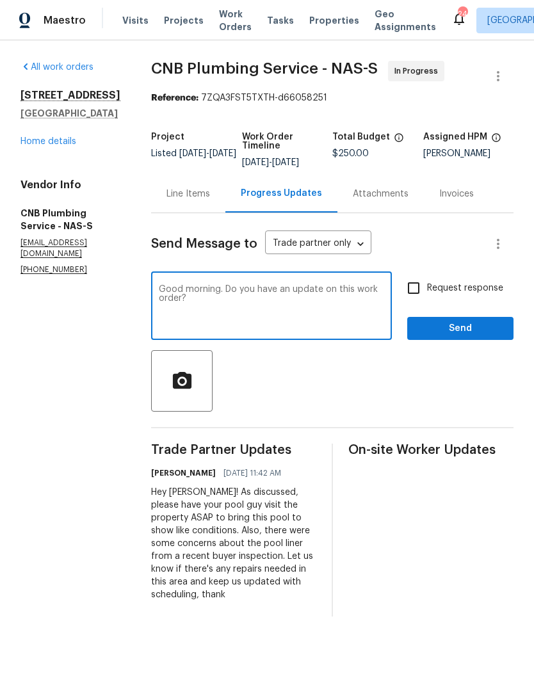
type textarea "Good morning. Do you have an update on this work order?"
click at [413, 300] on input "Request response" at bounding box center [413, 288] width 27 height 27
checkbox input "true"
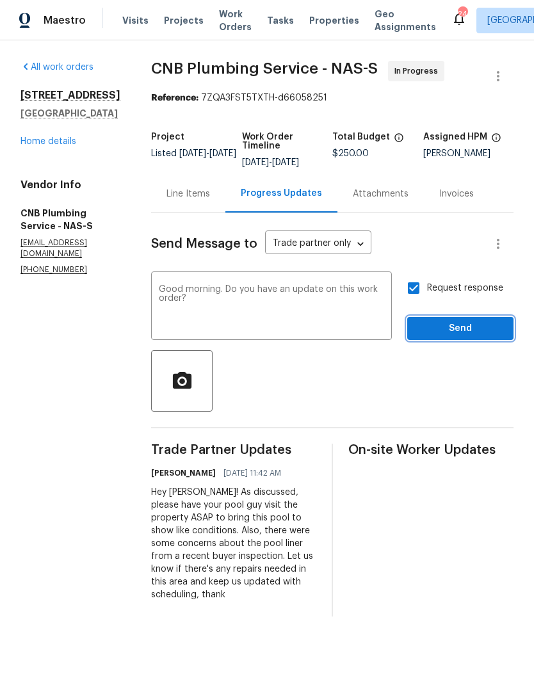
click at [438, 333] on span "Send" at bounding box center [461, 329] width 86 height 16
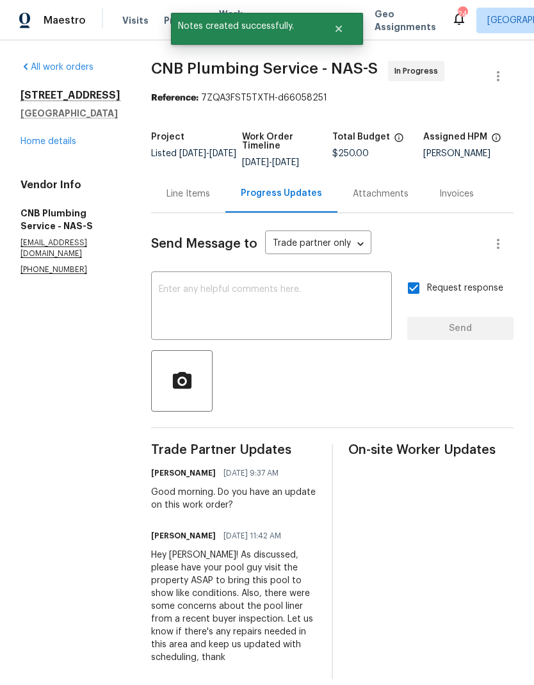
click at [54, 144] on link "Home details" at bounding box center [49, 141] width 56 height 9
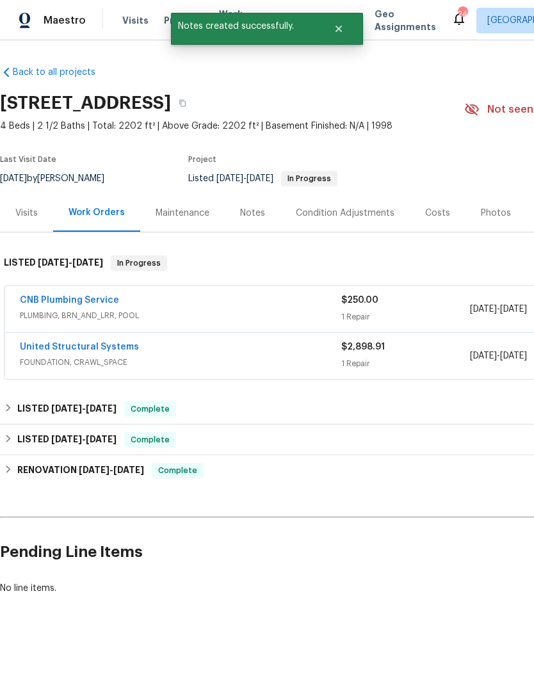
click at [27, 213] on div "Visits" at bounding box center [26, 213] width 22 height 13
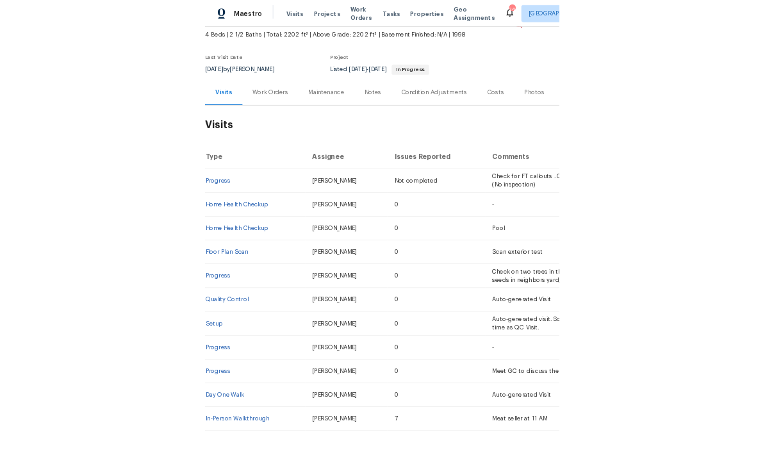
scroll to position [73, 0]
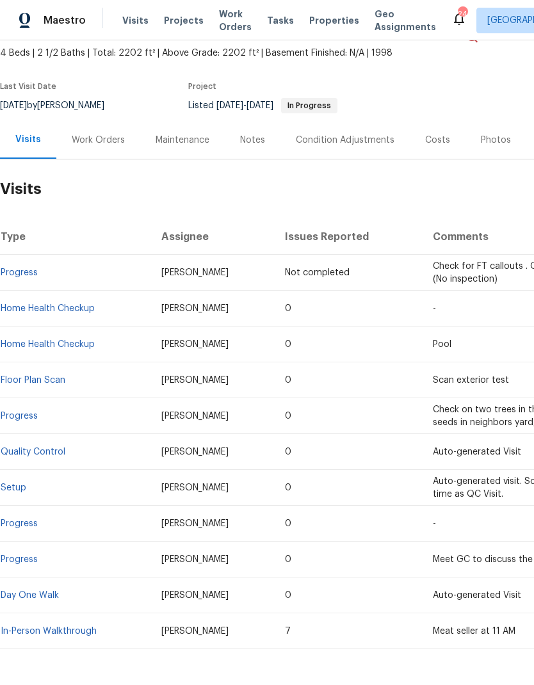
click at [29, 622] on td "In-Person Walkthrough" at bounding box center [75, 632] width 151 height 36
click at [37, 627] on link "In-Person Walkthrough" at bounding box center [49, 631] width 96 height 9
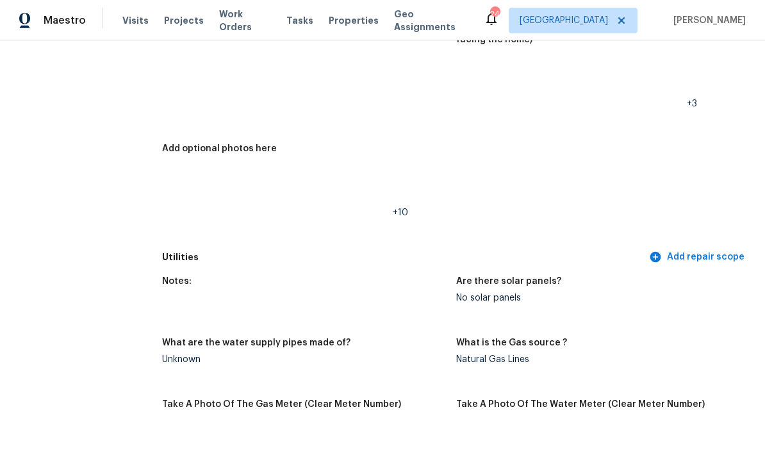
scroll to position [713, 0]
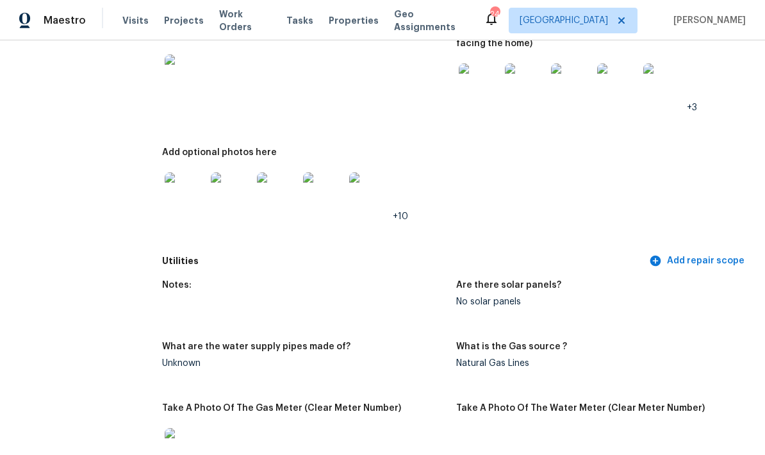
click at [170, 191] on img at bounding box center [185, 192] width 41 height 41
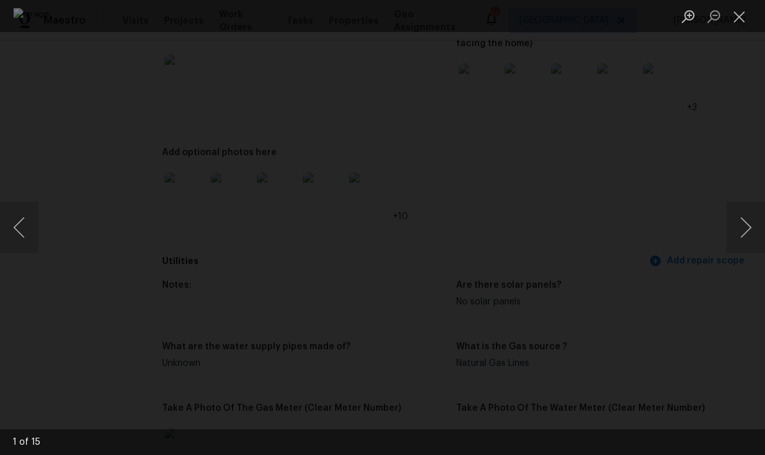
click at [534, 240] on button "Next image" at bounding box center [745, 227] width 38 height 51
click at [534, 239] on button "Next image" at bounding box center [745, 227] width 38 height 51
click at [534, 240] on button "Next image" at bounding box center [745, 227] width 38 height 51
click at [534, 232] on button "Next image" at bounding box center [745, 227] width 38 height 51
click at [534, 233] on button "Next image" at bounding box center [745, 227] width 38 height 51
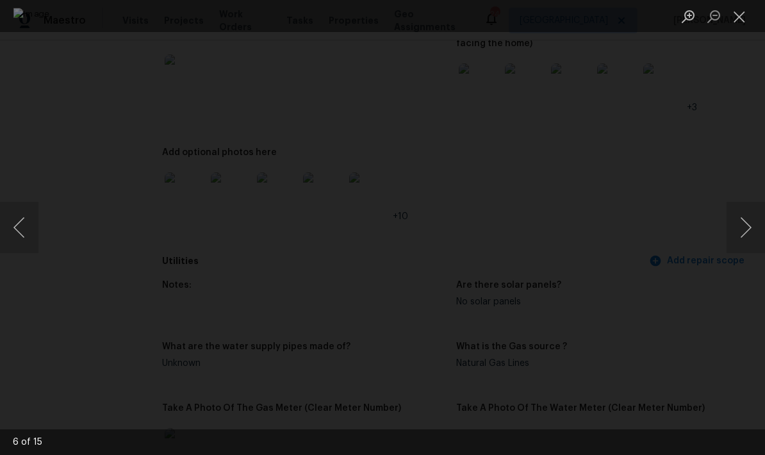
click at [534, 231] on button "Next image" at bounding box center [745, 227] width 38 height 51
click at [534, 238] on button "Next image" at bounding box center [745, 227] width 38 height 51
click at [534, 233] on button "Next image" at bounding box center [745, 227] width 38 height 51
click at [534, 231] on button "Next image" at bounding box center [745, 227] width 38 height 51
click at [534, 24] on button "Close lightbox" at bounding box center [739, 16] width 26 height 22
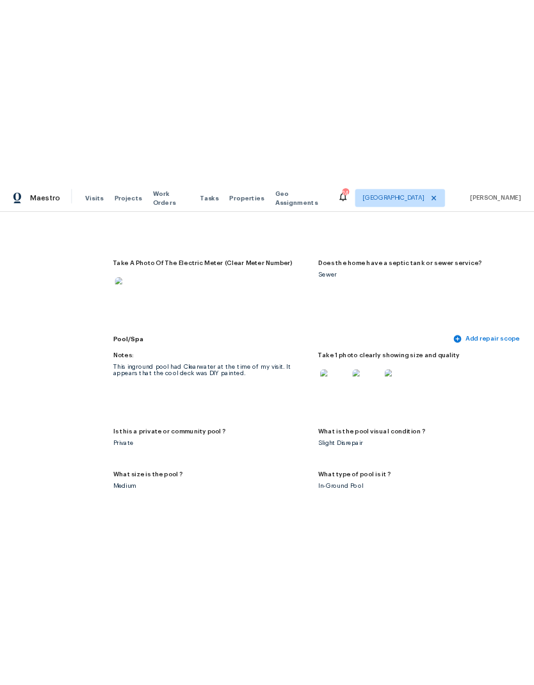
scroll to position [1117, 0]
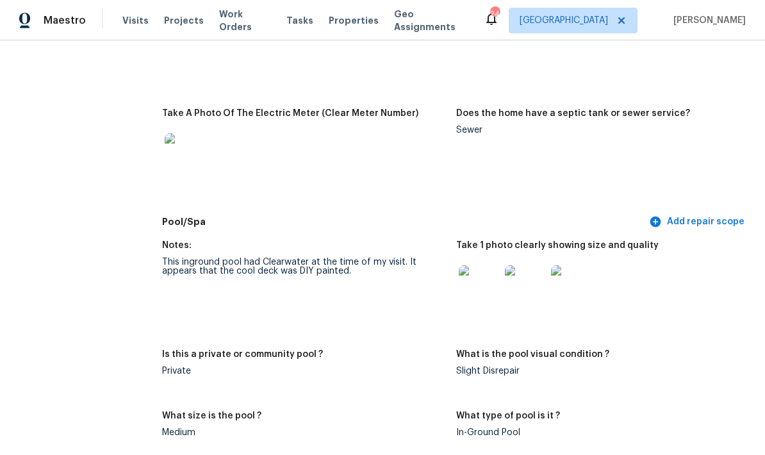
click at [534, 289] on img at bounding box center [571, 285] width 41 height 41
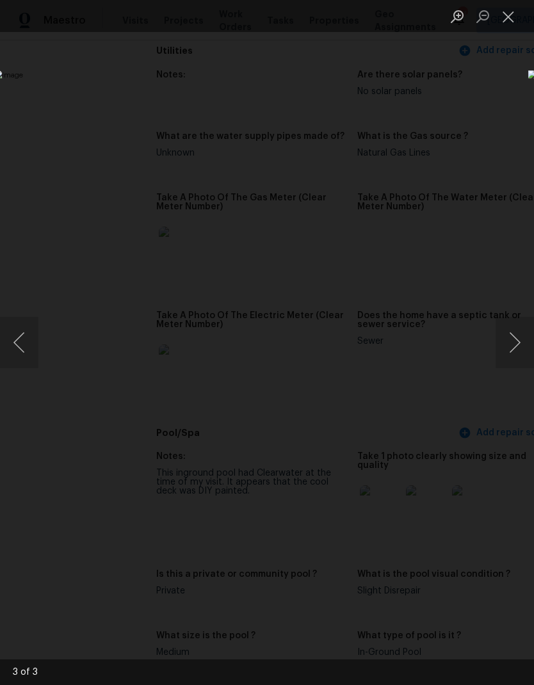
click at [519, 20] on button "Close lightbox" at bounding box center [509, 16] width 26 height 22
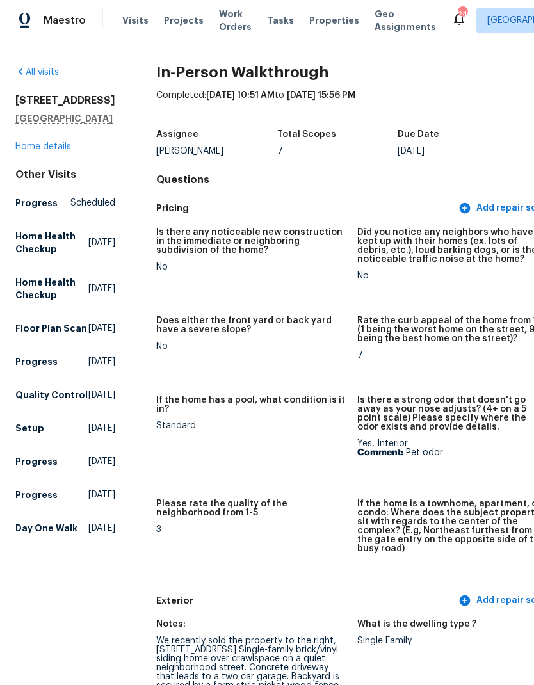
scroll to position [0, 0]
click at [49, 151] on link "Home details" at bounding box center [43, 146] width 56 height 9
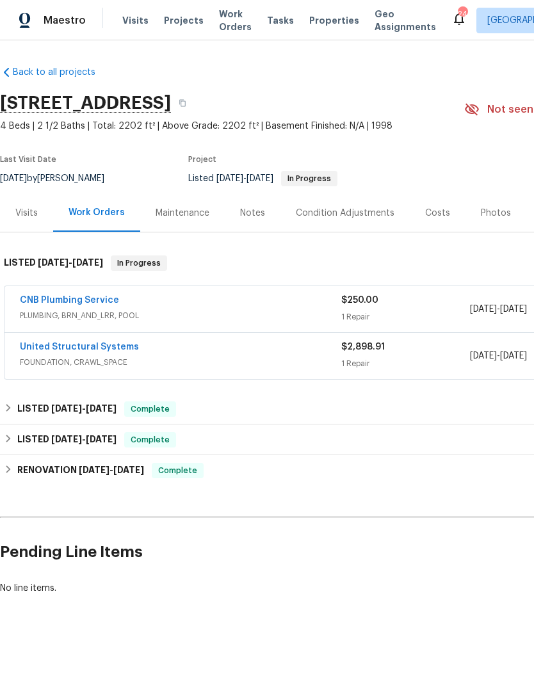
click at [202, 357] on span "FOUNDATION, CRAWL_SPACE" at bounding box center [181, 362] width 322 height 13
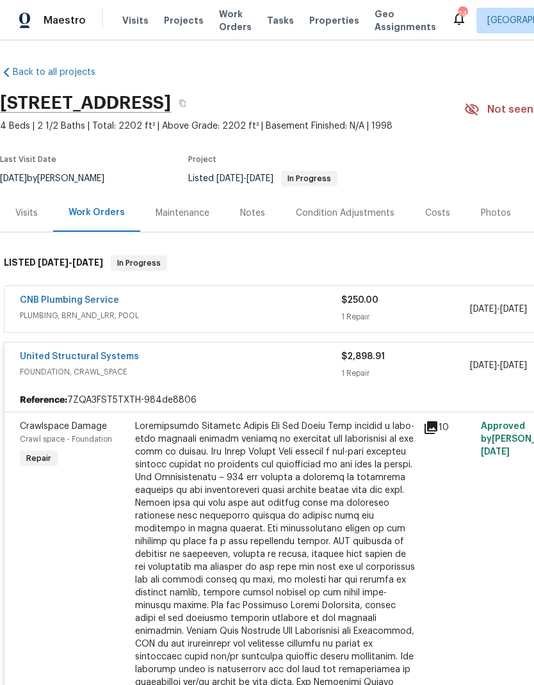
click at [224, 365] on div "United Structural Systems" at bounding box center [181, 357] width 322 height 15
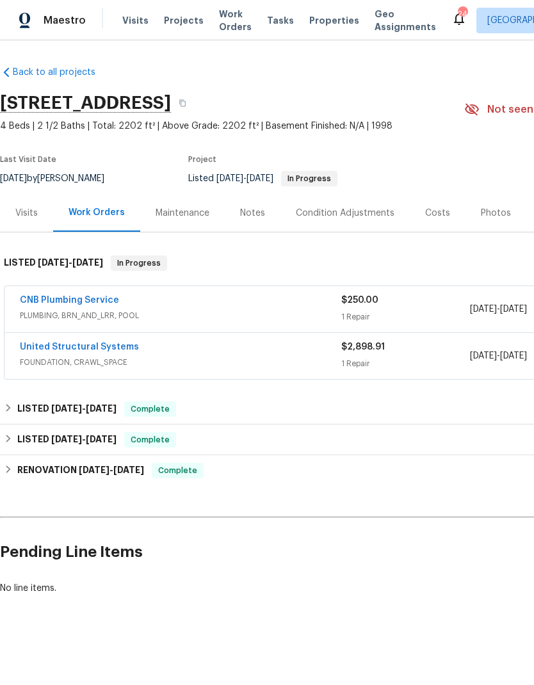
click at [197, 347] on div "United Structural Systems" at bounding box center [181, 348] width 322 height 15
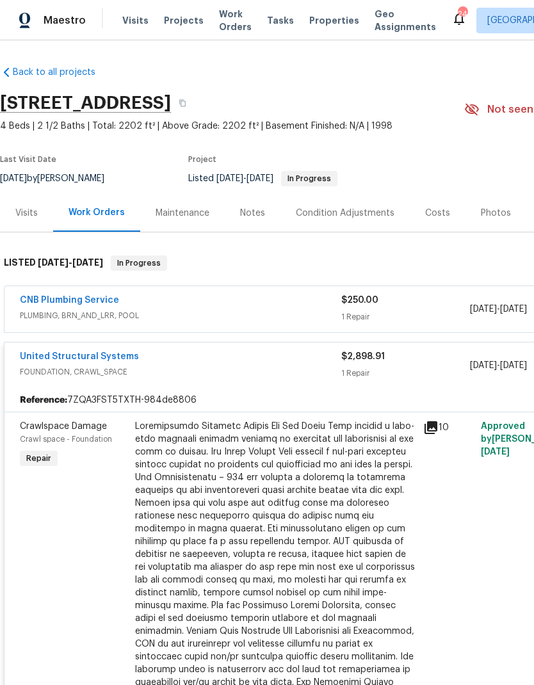
click at [270, 460] on div at bounding box center [275, 561] width 281 height 282
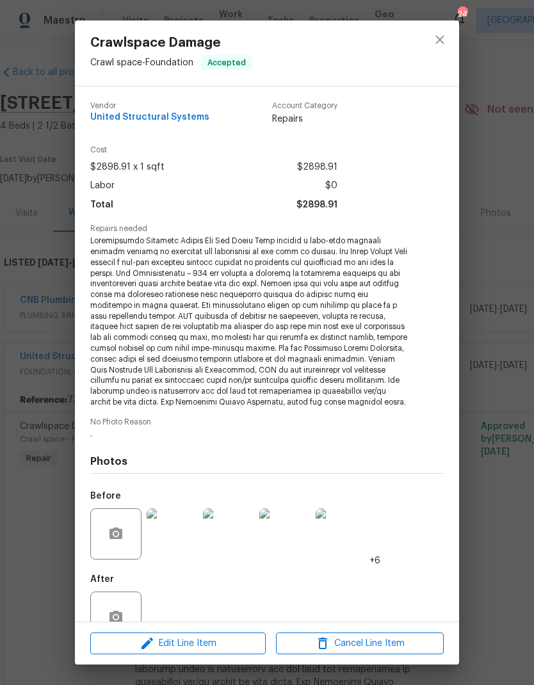
click at [172, 541] on img at bounding box center [172, 534] width 51 height 51
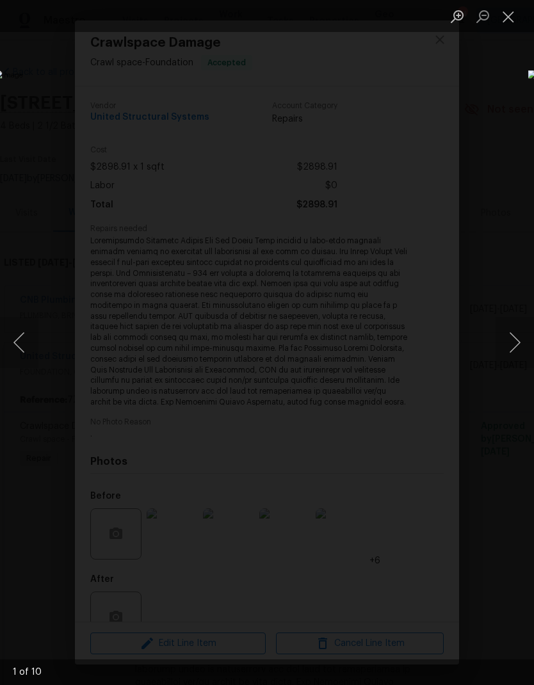
click at [514, 341] on button "Next image" at bounding box center [515, 342] width 38 height 51
click at [519, 356] on button "Next image" at bounding box center [515, 342] width 38 height 51
click at [515, 346] on button "Next image" at bounding box center [515, 342] width 38 height 51
click at [516, 348] on button "Next image" at bounding box center [515, 342] width 38 height 51
click at [516, 352] on button "Next image" at bounding box center [515, 342] width 38 height 51
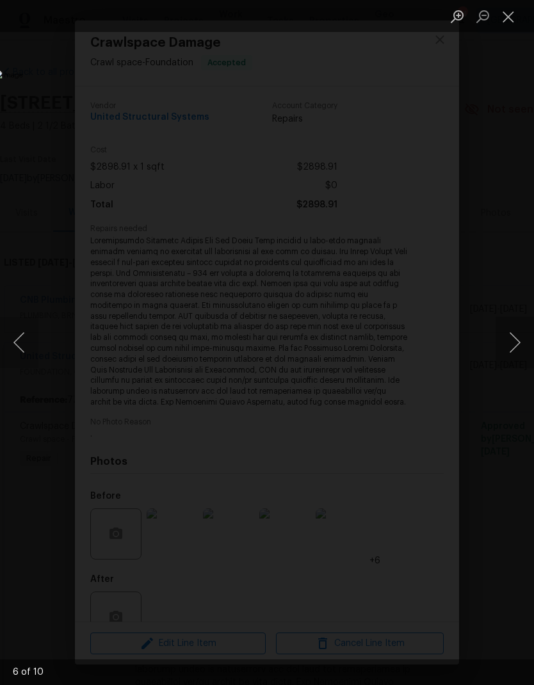
click at [513, 341] on button "Next image" at bounding box center [515, 342] width 38 height 51
click at [504, 336] on button "Next image" at bounding box center [515, 342] width 38 height 51
click at [507, 343] on button "Next image" at bounding box center [515, 342] width 38 height 51
click at [514, 347] on button "Next image" at bounding box center [515, 342] width 38 height 51
click at [513, 351] on button "Next image" at bounding box center [515, 342] width 38 height 51
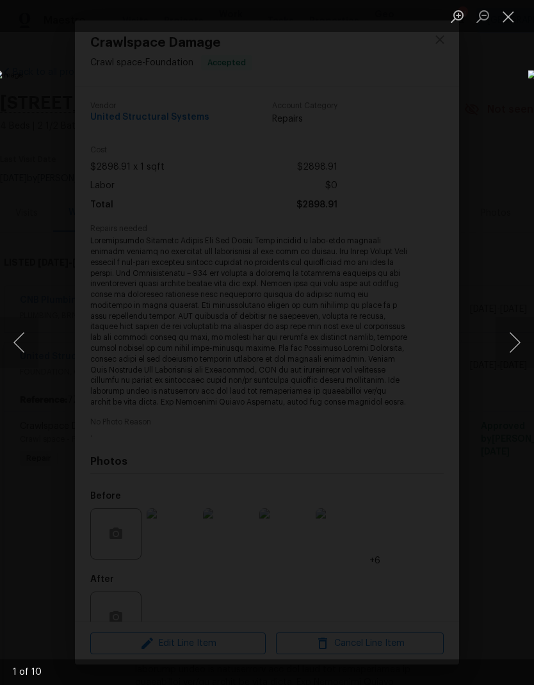
click at [510, 357] on button "Next image" at bounding box center [515, 342] width 38 height 51
click at [516, 361] on button "Next image" at bounding box center [515, 342] width 38 height 51
click at [497, 351] on button "Next image" at bounding box center [515, 342] width 38 height 51
click at [508, 26] on button "Close lightbox" at bounding box center [509, 16] width 26 height 22
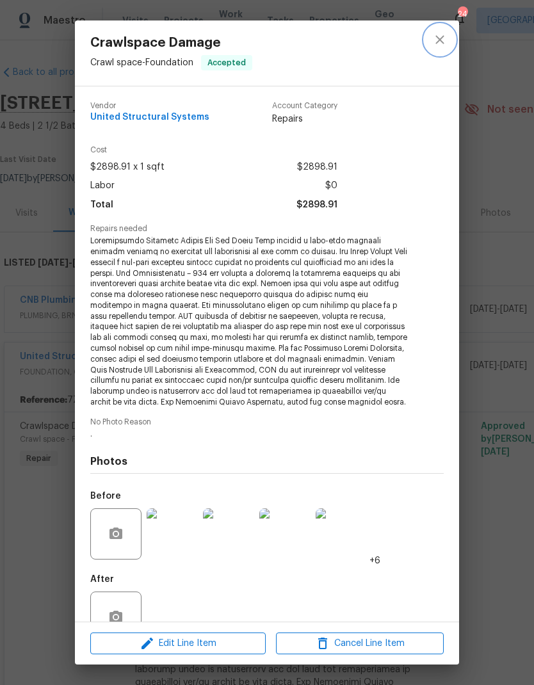
click at [428, 42] on button "close" at bounding box center [440, 39] width 31 height 31
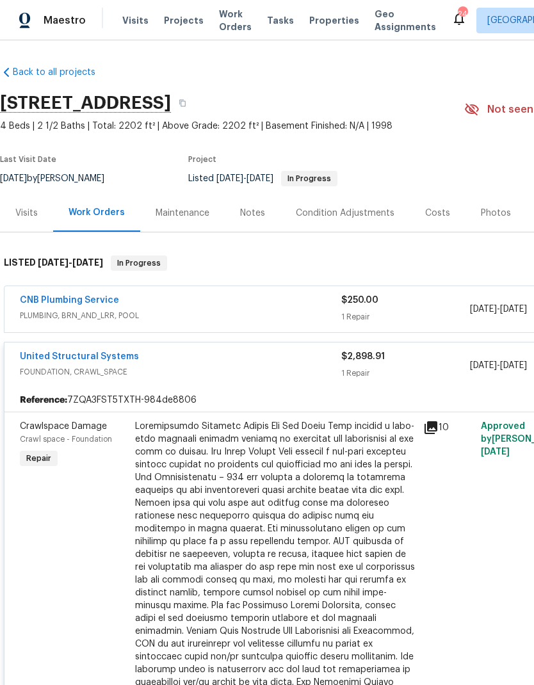
click at [262, 363] on div "United Structural Systems" at bounding box center [181, 357] width 322 height 15
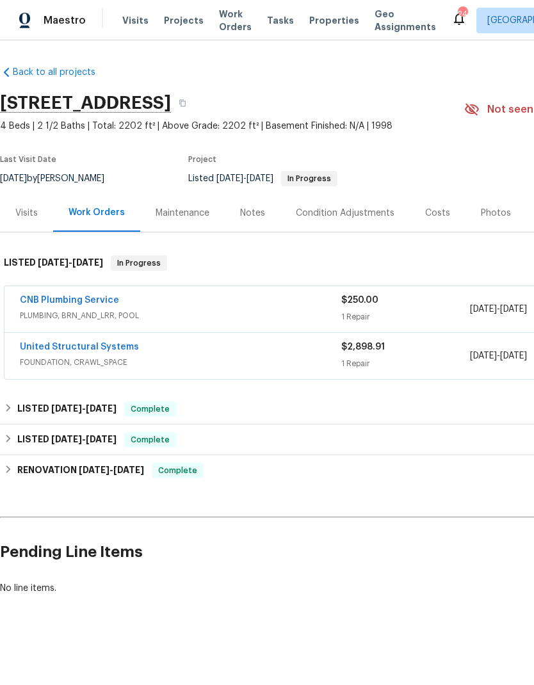
click at [443, 215] on div "Costs" at bounding box center [437, 213] width 25 height 13
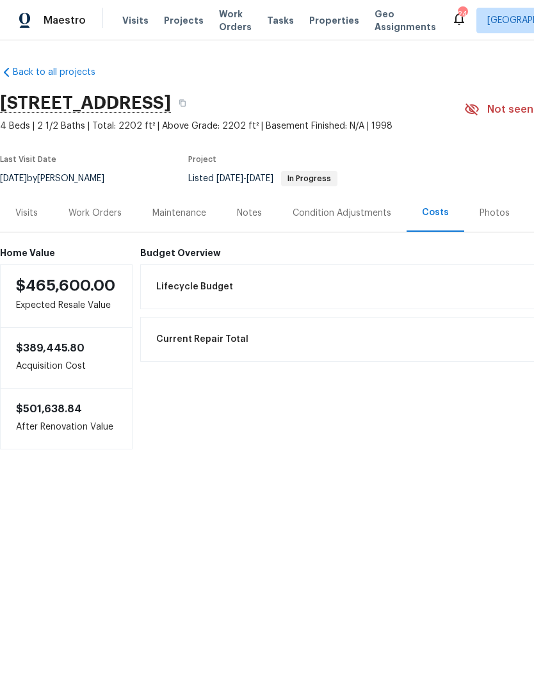
click at [99, 211] on div "Work Orders" at bounding box center [95, 213] width 53 height 13
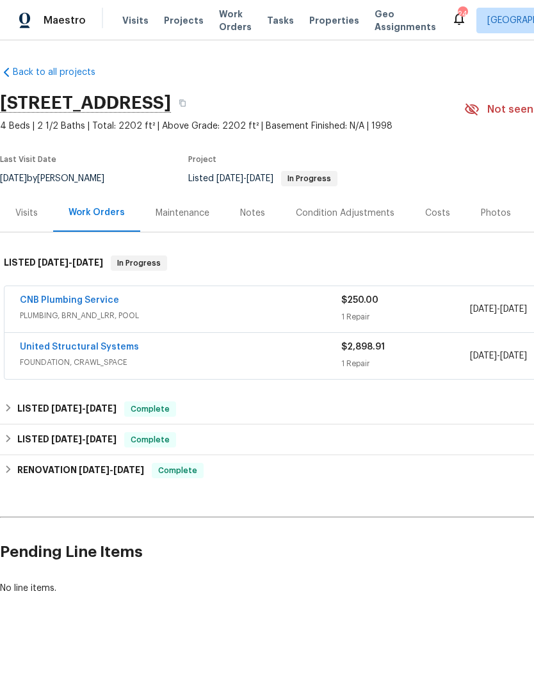
click at [47, 301] on link "CNB Plumbing Service" at bounding box center [69, 300] width 99 height 9
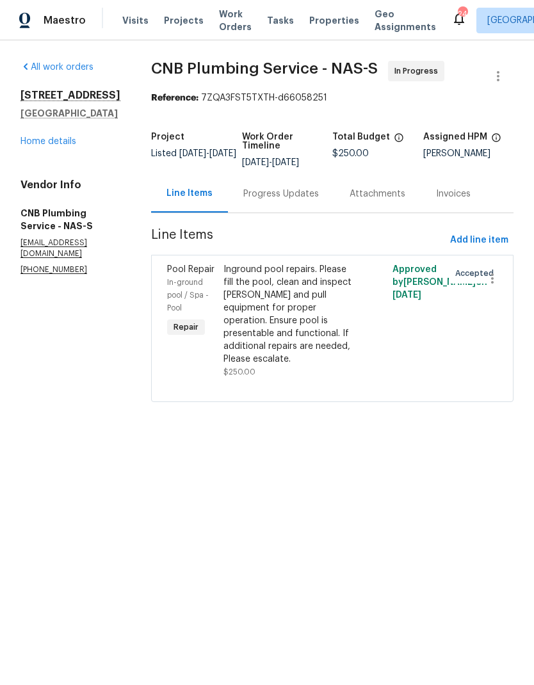
click at [284, 213] on div "Progress Updates" at bounding box center [281, 194] width 106 height 38
